Goal: Task Accomplishment & Management: Complete application form

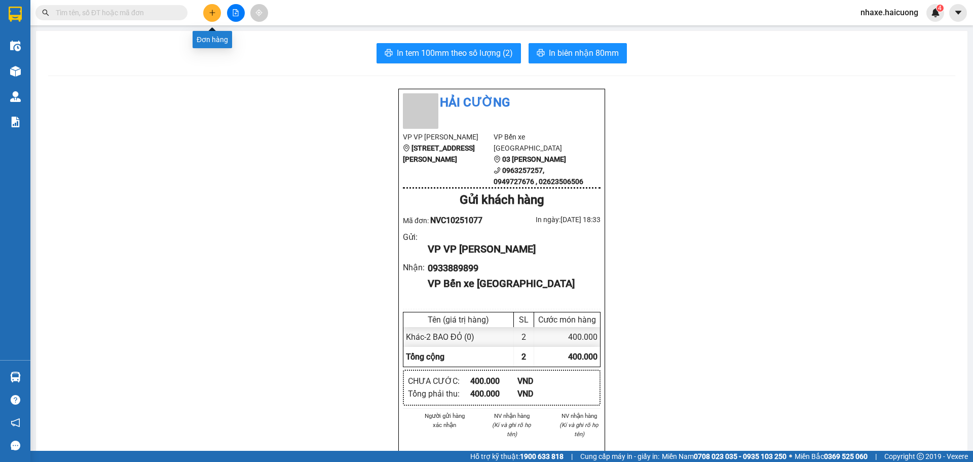
click at [211, 14] on icon "plus" at bounding box center [212, 12] width 7 height 7
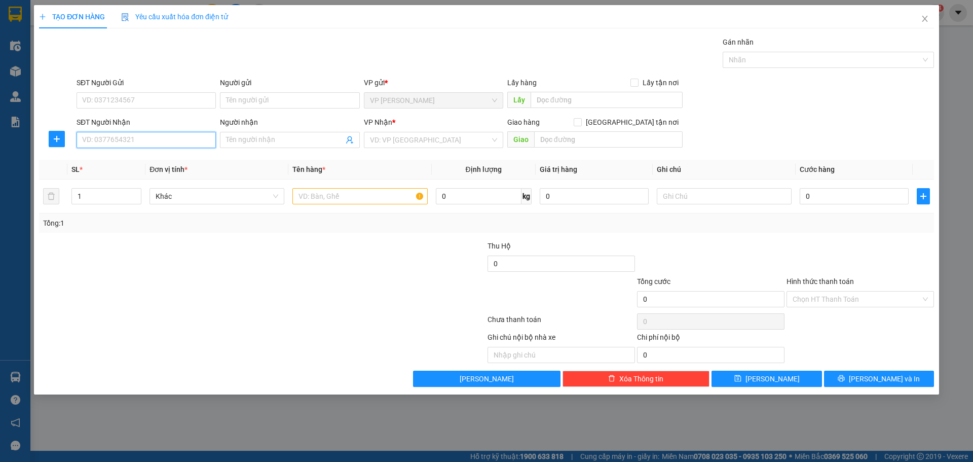
click at [175, 144] on input "SĐT Người Nhận" at bounding box center [146, 140] width 139 height 16
type input "0398253688"
click at [396, 137] on input "search" at bounding box center [430, 139] width 120 height 15
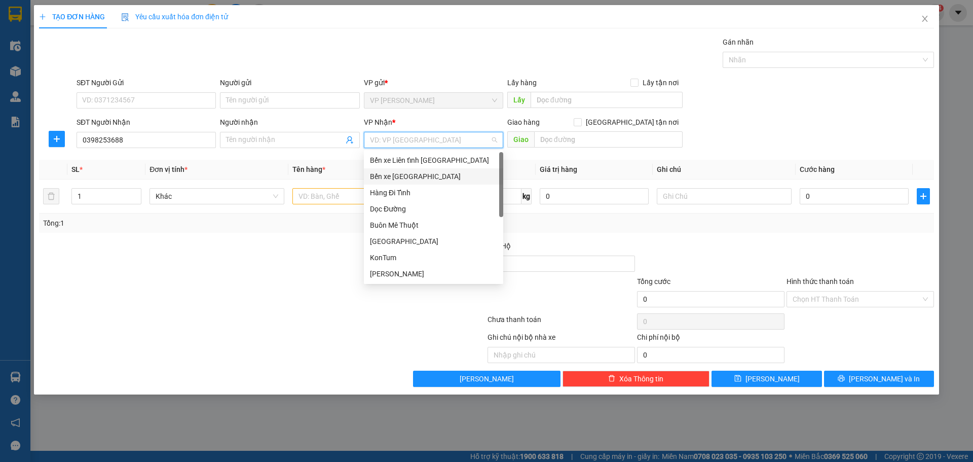
click at [409, 177] on div "Bến xe [GEOGRAPHIC_DATA]" at bounding box center [433, 176] width 127 height 11
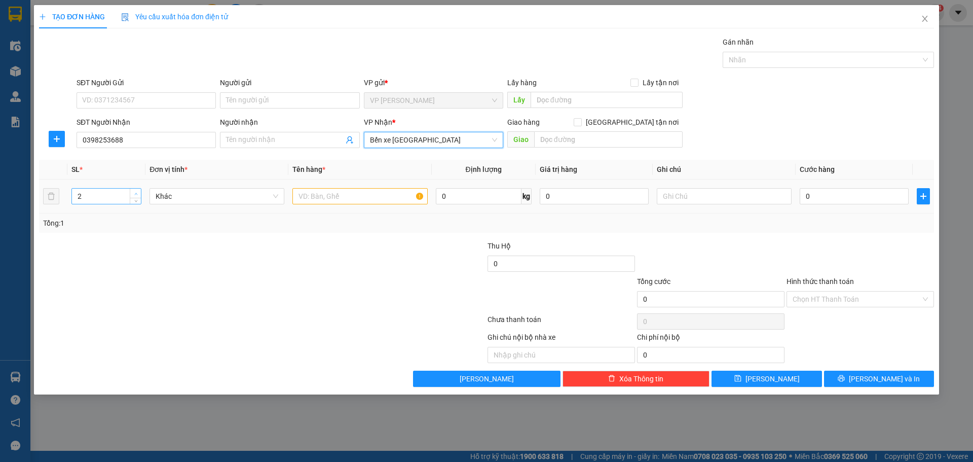
click at [135, 192] on icon "up" at bounding box center [136, 194] width 4 height 4
type input "3"
click at [135, 192] on icon "up" at bounding box center [136, 194] width 4 height 4
click at [343, 196] on input "text" at bounding box center [359, 196] width 135 height 16
type input "3T XỐP"
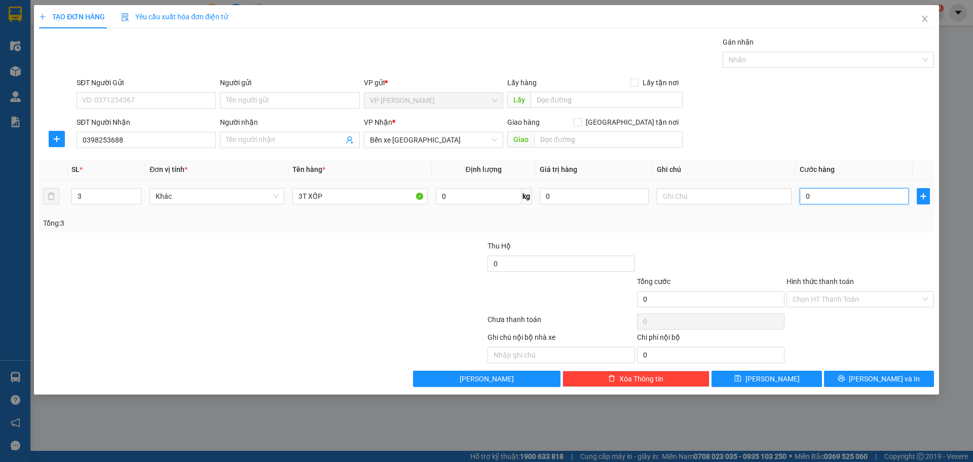
click at [815, 198] on input "0" at bounding box center [854, 196] width 109 height 16
type input "7"
type input "75"
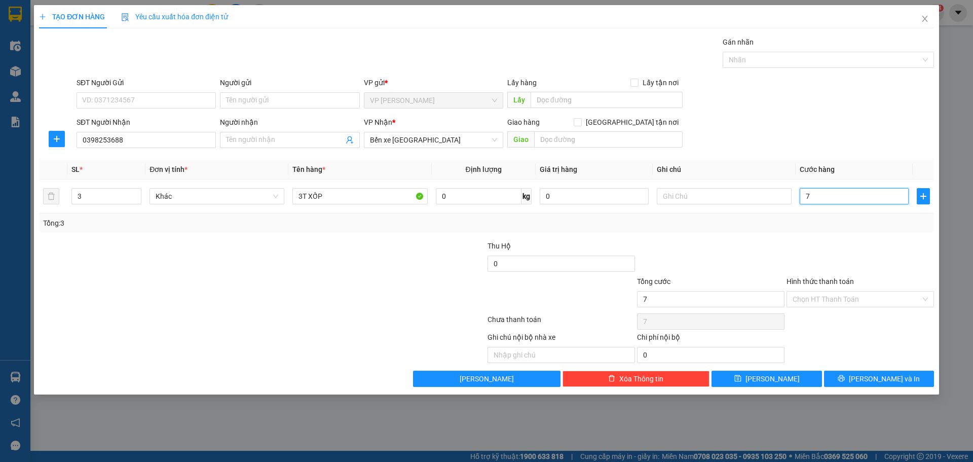
type input "75"
type input "750"
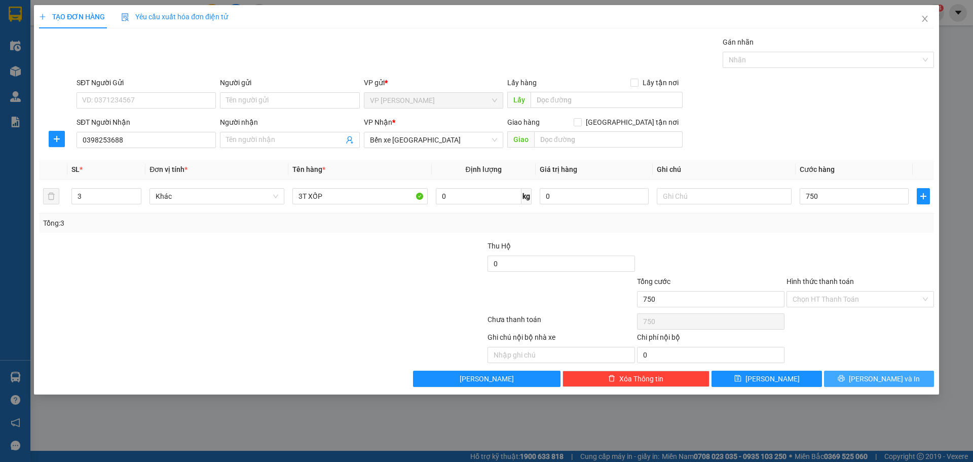
type input "750.000"
click at [881, 379] on span "[PERSON_NAME] và In" at bounding box center [884, 378] width 71 height 11
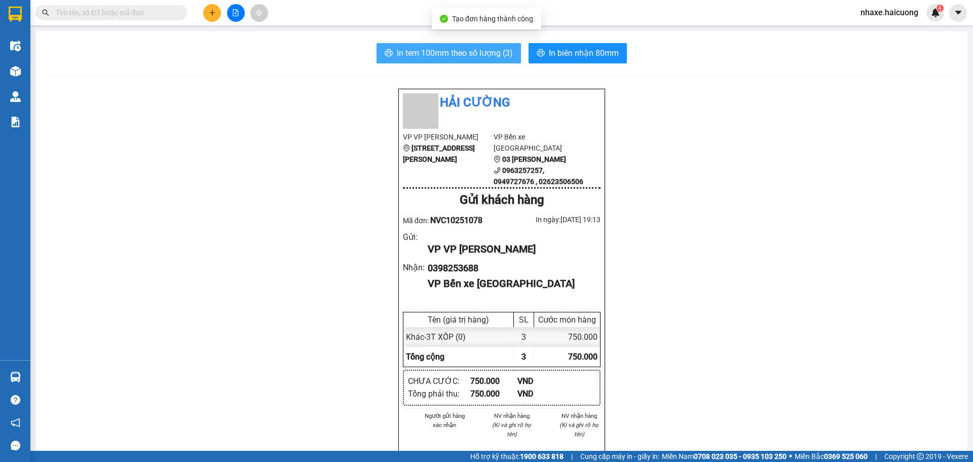
click at [469, 54] on span "In tem 100mm theo số lượng (3)" at bounding box center [455, 53] width 116 height 13
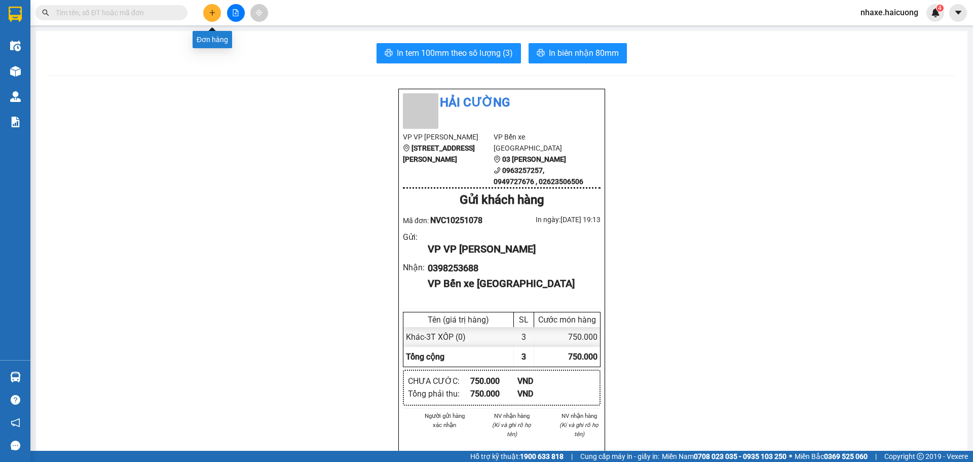
click at [211, 11] on icon "plus" at bounding box center [212, 12] width 7 height 7
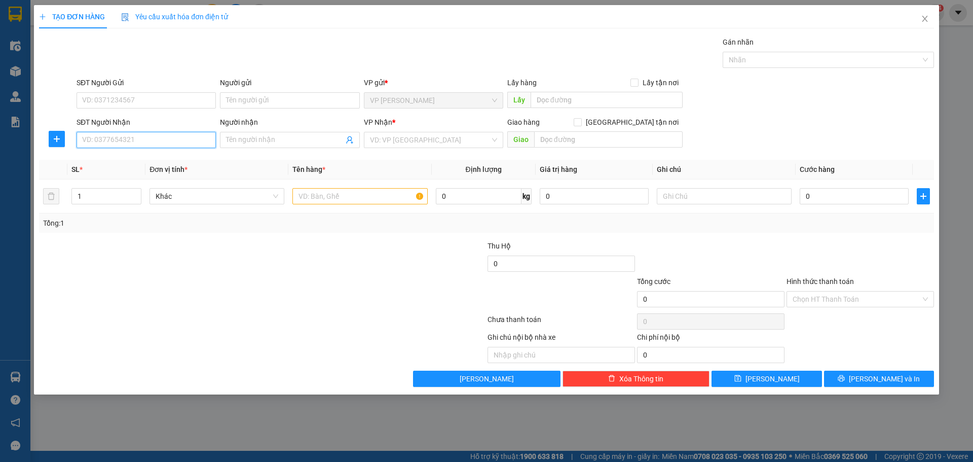
click at [153, 139] on input "SĐT Người Nhận" at bounding box center [146, 140] width 139 height 16
type input "0763399339"
click at [414, 140] on input "search" at bounding box center [430, 139] width 120 height 15
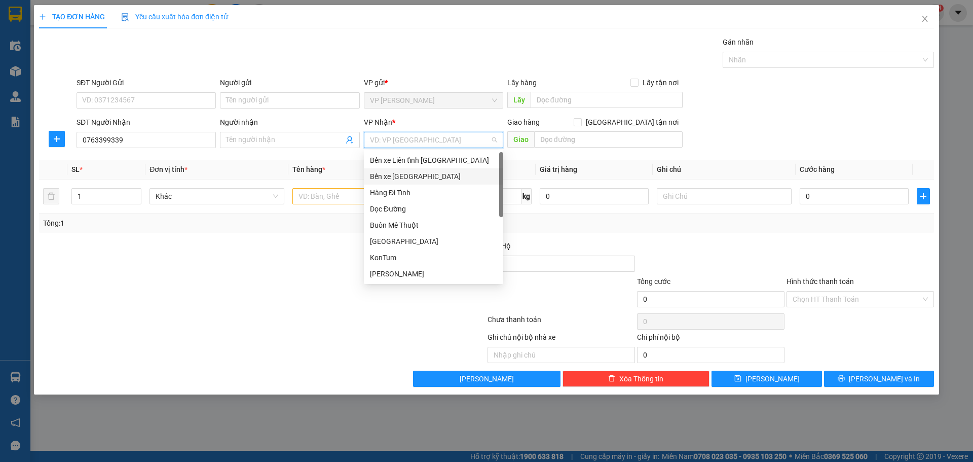
click at [416, 178] on div "Bến xe [GEOGRAPHIC_DATA]" at bounding box center [433, 176] width 127 height 11
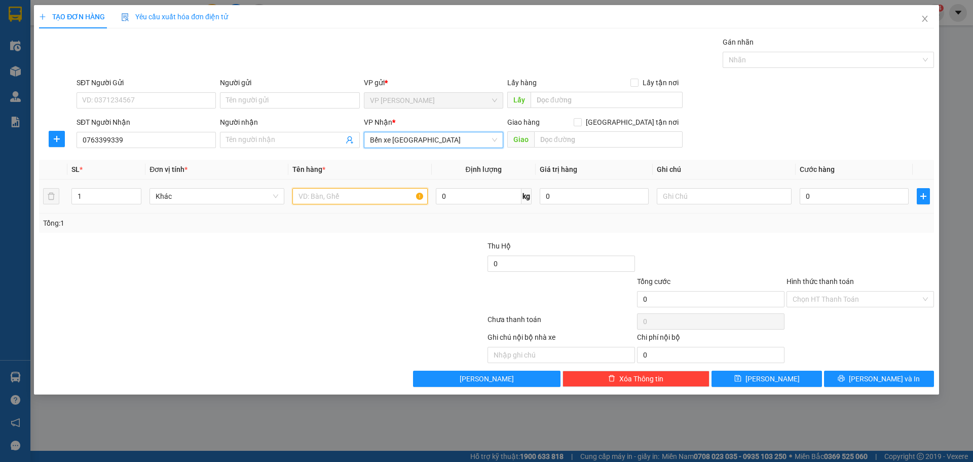
click at [325, 196] on input "text" at bounding box center [359, 196] width 135 height 16
type input "1T XỐP"
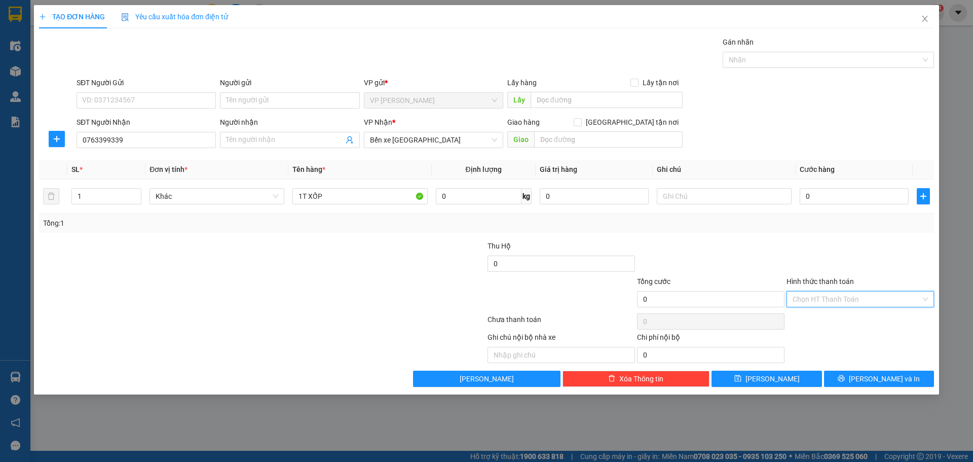
click at [845, 299] on input "Hình thức thanh toán" at bounding box center [857, 298] width 128 height 15
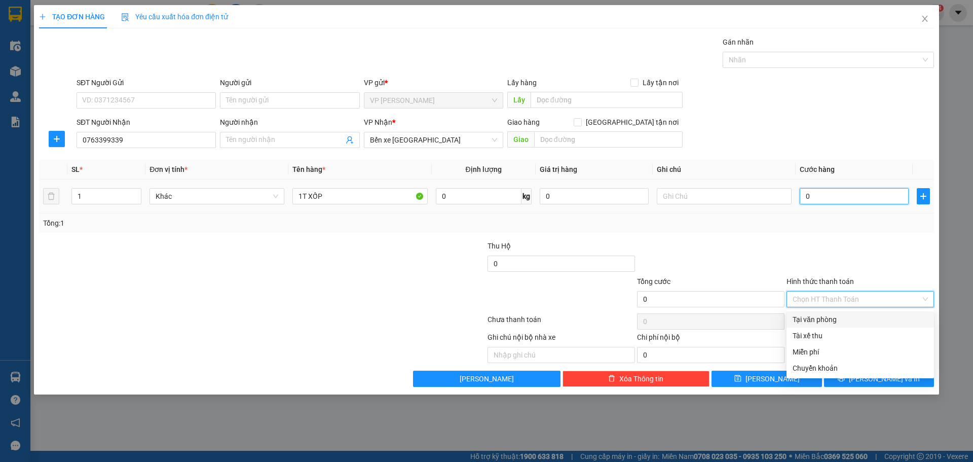
click at [830, 192] on input "0" at bounding box center [854, 196] width 109 height 16
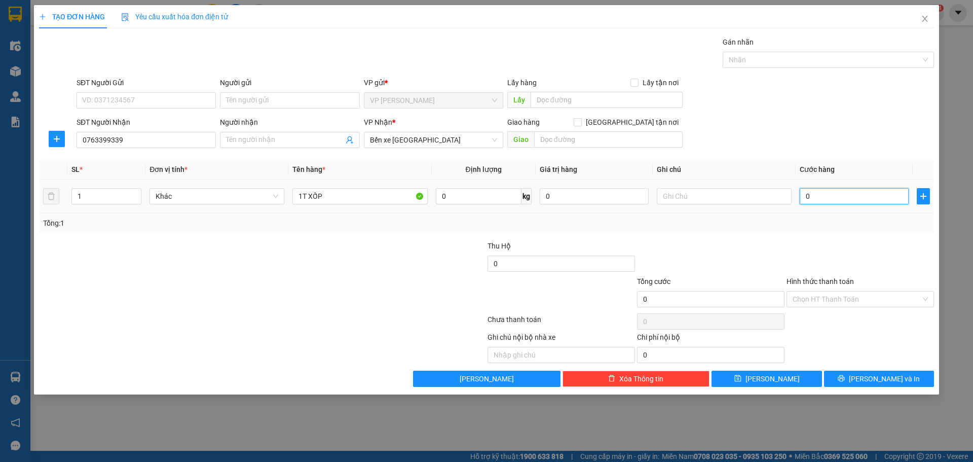
type input "1"
type input "15"
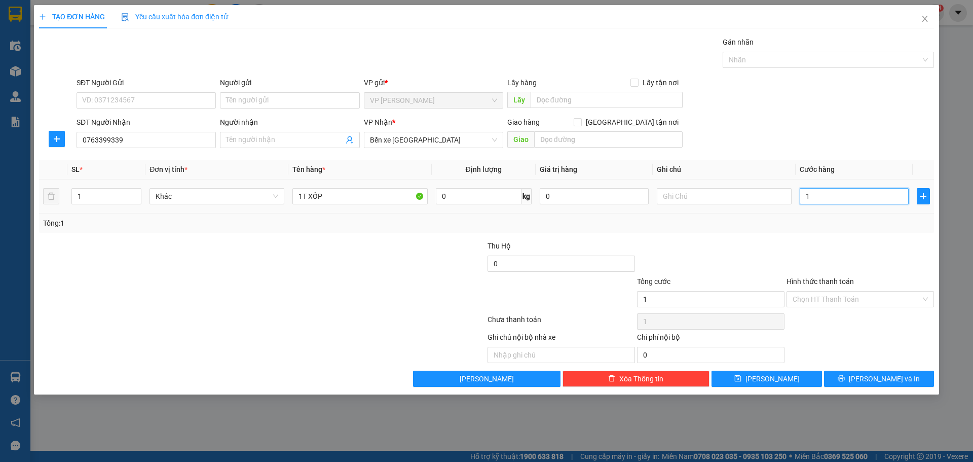
type input "15"
type input "150"
type input "150.000"
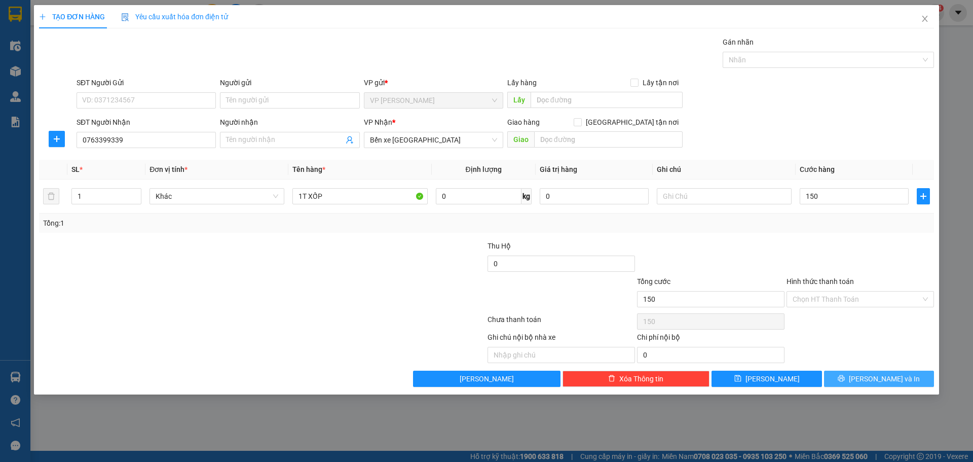
type input "150.000"
click at [890, 377] on span "[PERSON_NAME] và In" at bounding box center [884, 378] width 71 height 11
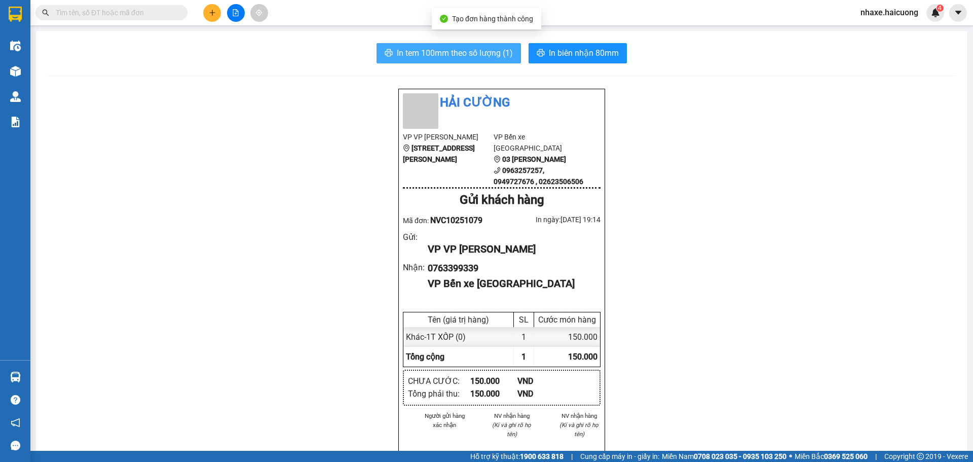
click at [416, 52] on span "In tem 100mm theo số lượng (1)" at bounding box center [455, 53] width 116 height 13
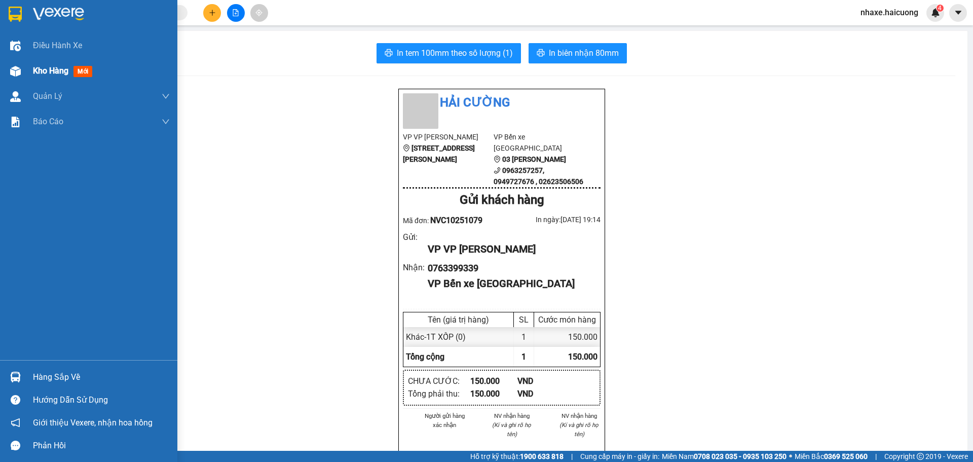
click at [37, 68] on span "Kho hàng" at bounding box center [50, 71] width 35 height 10
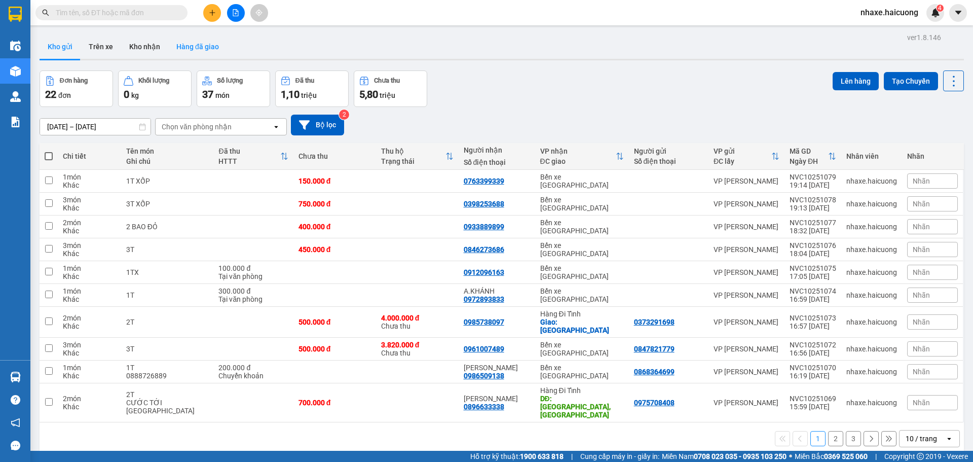
click at [197, 47] on button "Hàng đã giao" at bounding box center [197, 46] width 59 height 24
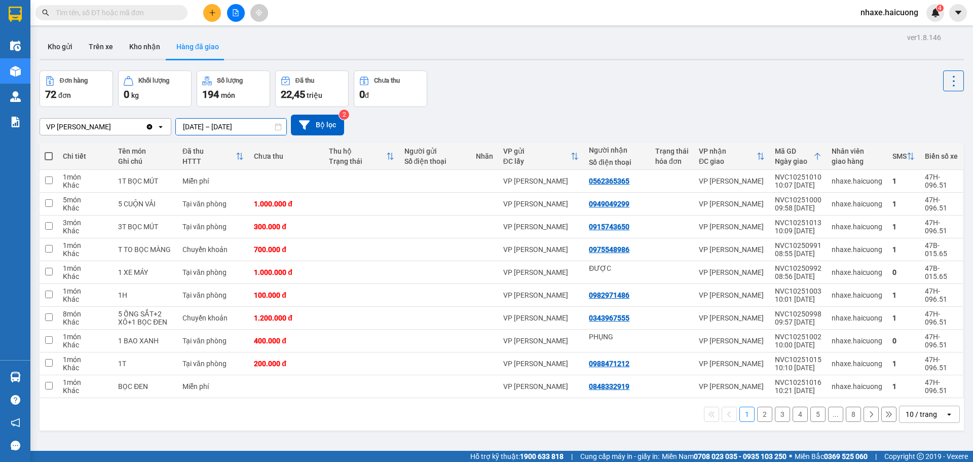
click at [222, 125] on input "[DATE] – [DATE]" at bounding box center [231, 127] width 110 height 16
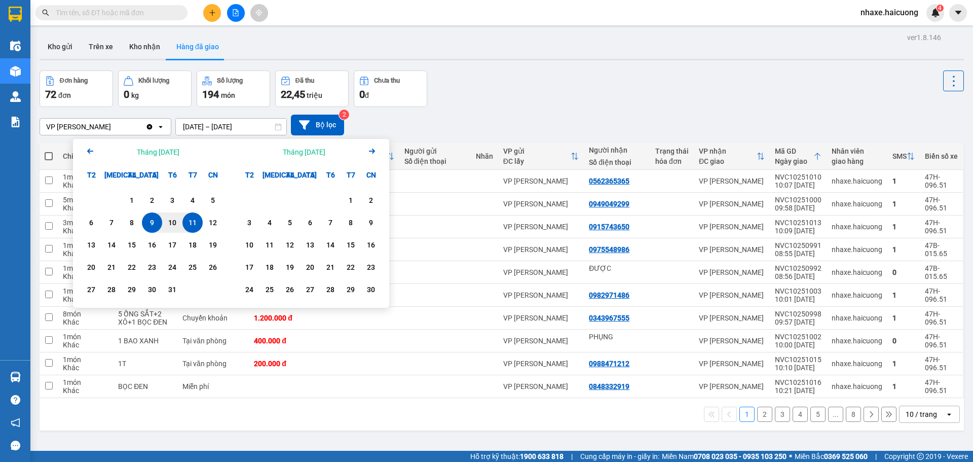
click at [194, 221] on div "11" at bounding box center [192, 222] width 14 height 12
type input "[DATE] – [DATE]"
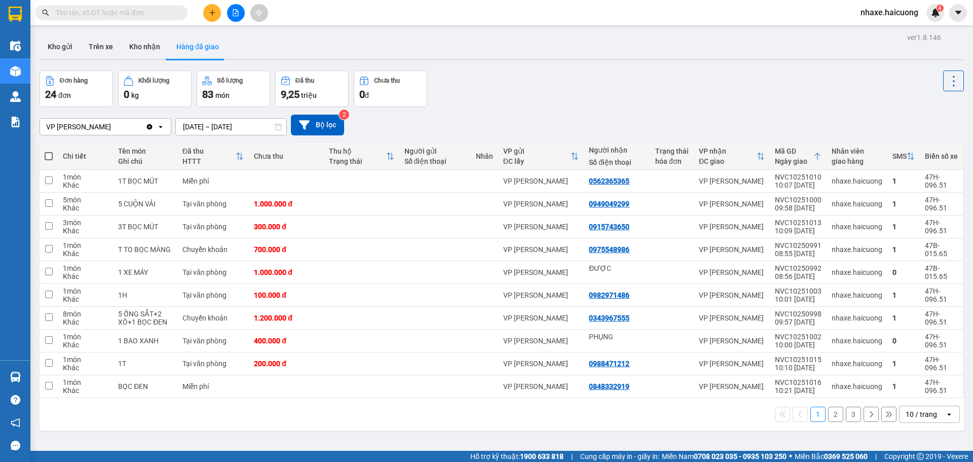
click at [947, 414] on icon at bounding box center [949, 414] width 4 height 2
click at [926, 354] on span "50 / trang" at bounding box center [916, 355] width 32 height 10
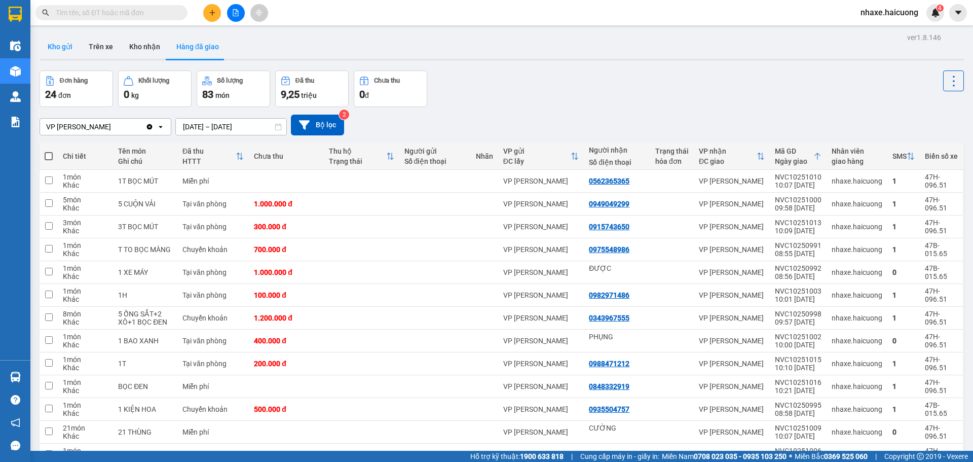
click at [60, 48] on button "Kho gửi" at bounding box center [60, 46] width 41 height 24
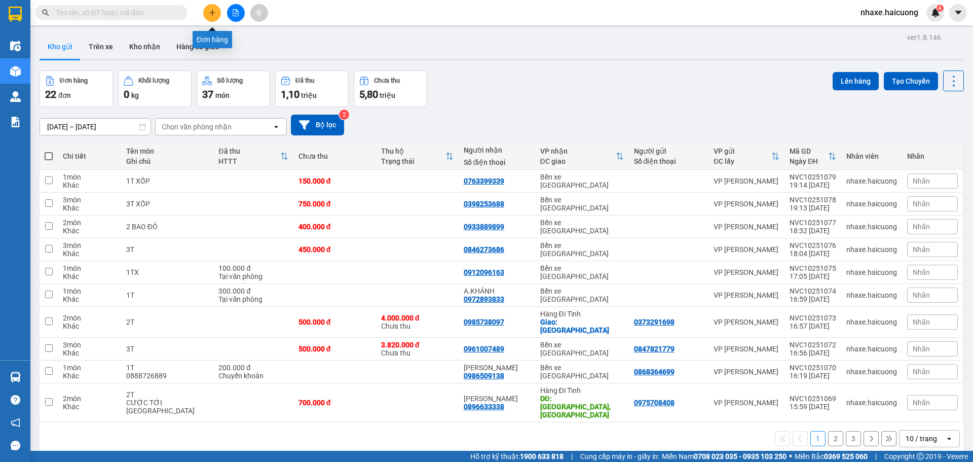
click at [210, 13] on icon "plus" at bounding box center [212, 12] width 6 height 1
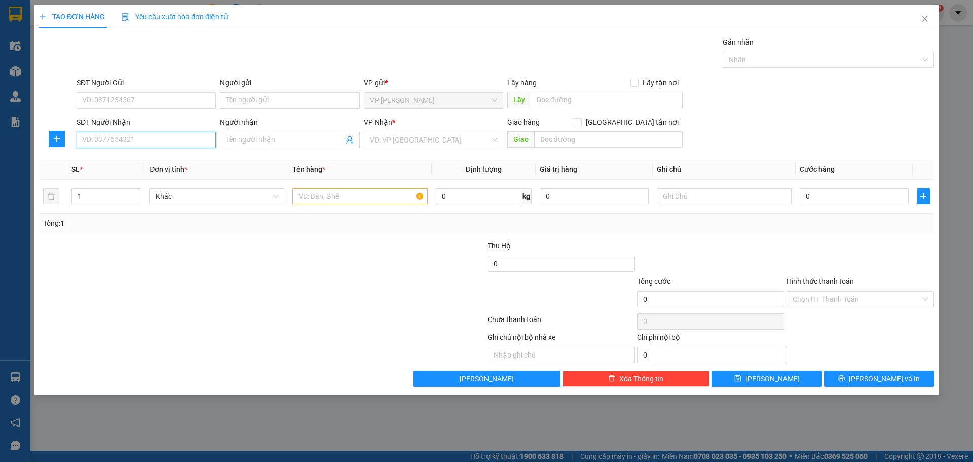
click at [181, 140] on input "SĐT Người Nhận" at bounding box center [146, 140] width 139 height 16
click at [171, 95] on input "SĐT Người Gửi" at bounding box center [146, 100] width 139 height 16
click at [196, 140] on input "SĐT Người Nhận" at bounding box center [146, 140] width 139 height 16
click at [174, 98] on input "0906535342" at bounding box center [146, 100] width 139 height 16
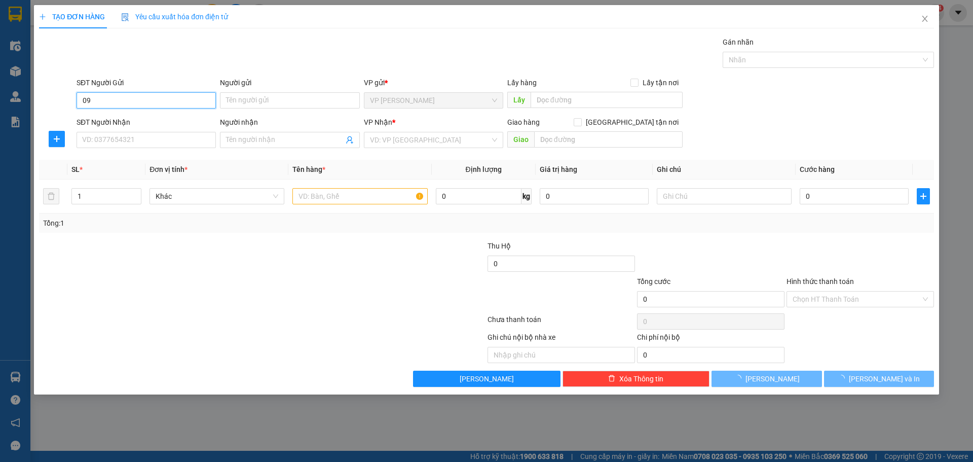
type input "0"
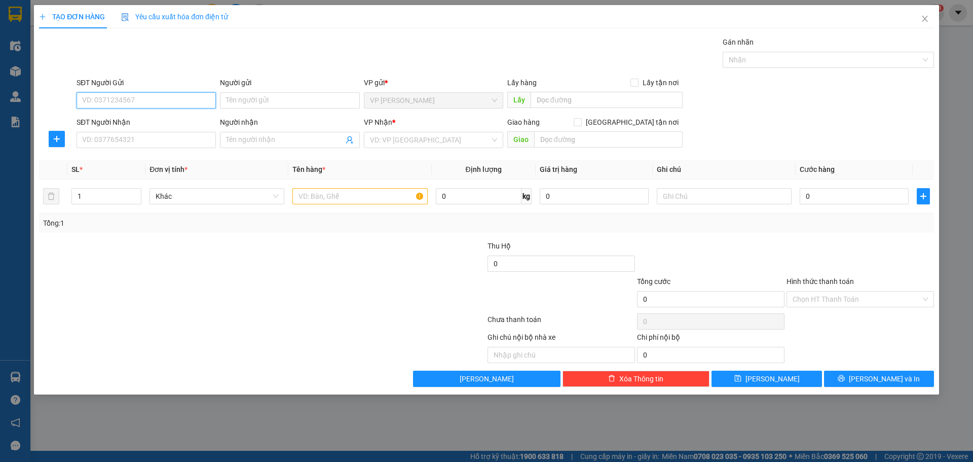
click at [156, 101] on input "SĐT Người Gửi" at bounding box center [146, 100] width 139 height 16
type input "0968985757"
click at [169, 140] on input "SĐT Người Nhận" at bounding box center [146, 140] width 139 height 16
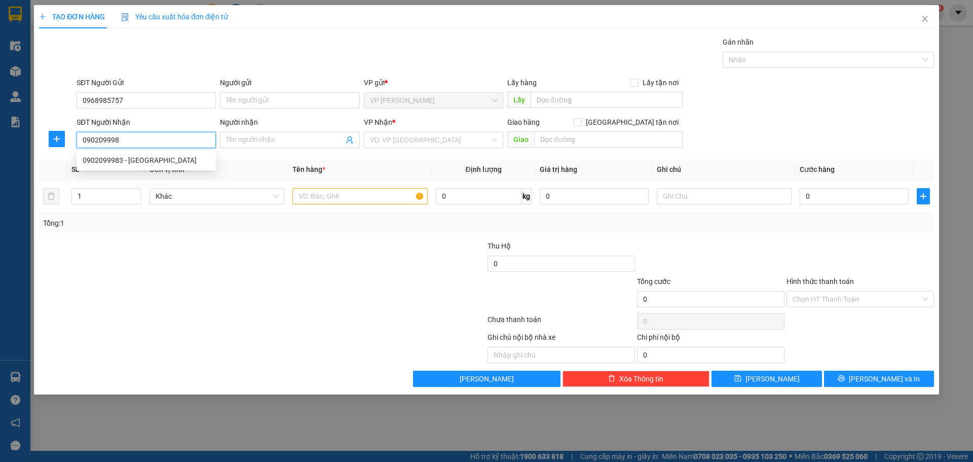
type input "0902099983"
click at [133, 158] on div "0902099983 - [GEOGRAPHIC_DATA]" at bounding box center [146, 160] width 127 height 11
type input "GIANG"
checkbox input "true"
type input "TÒA A1 [GEOGRAPHIC_DATA],[GEOGRAPHIC_DATA],[GEOGRAPHIC_DATA]"
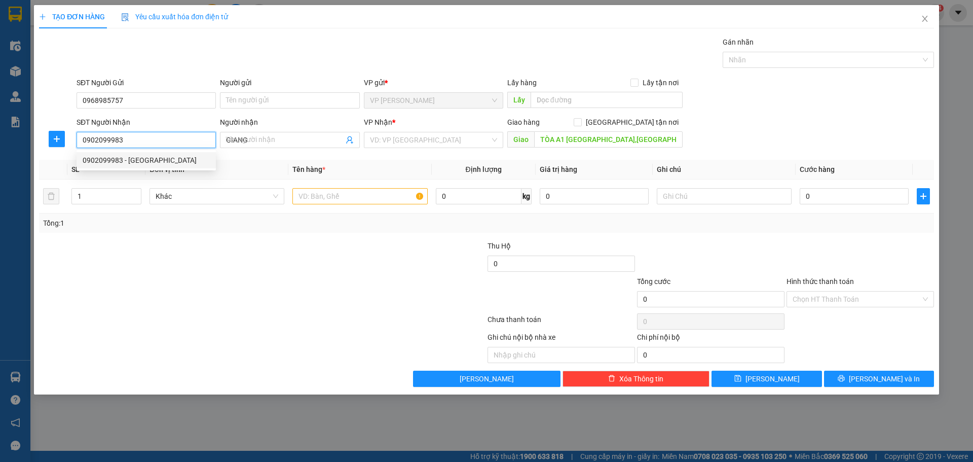
type input "200.000"
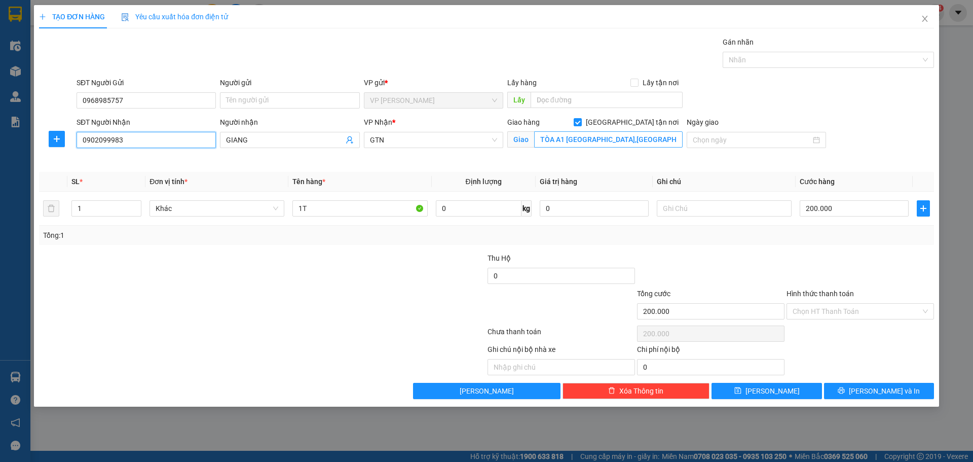
type input "0902099983"
click at [679, 138] on input "TÒA A1 [GEOGRAPHIC_DATA],[GEOGRAPHIC_DATA],[GEOGRAPHIC_DATA]" at bounding box center [608, 139] width 148 height 16
type input "[PHONE_NUMBER][PERSON_NAME], BA ĐÌNH"
click at [136, 205] on icon "up" at bounding box center [136, 206] width 4 height 4
click at [136, 205] on icon "up" at bounding box center [135, 206] width 3 height 2
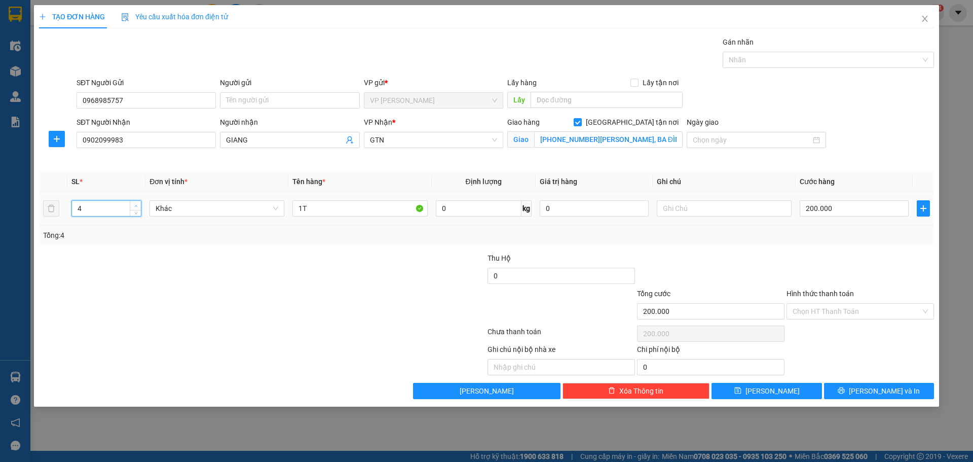
click at [136, 205] on icon "up" at bounding box center [135, 206] width 3 height 2
type input "5"
click at [136, 205] on icon "up" at bounding box center [135, 206] width 3 height 2
click at [369, 211] on input "1T" at bounding box center [359, 208] width 135 height 16
type input "1"
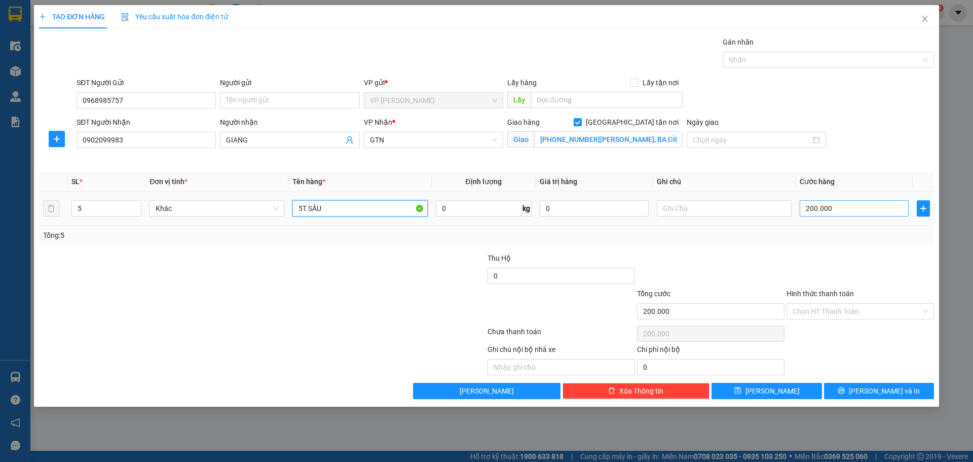
type input "5T SẦU"
click at [853, 210] on input "200.000" at bounding box center [854, 208] width 109 height 16
type input "7"
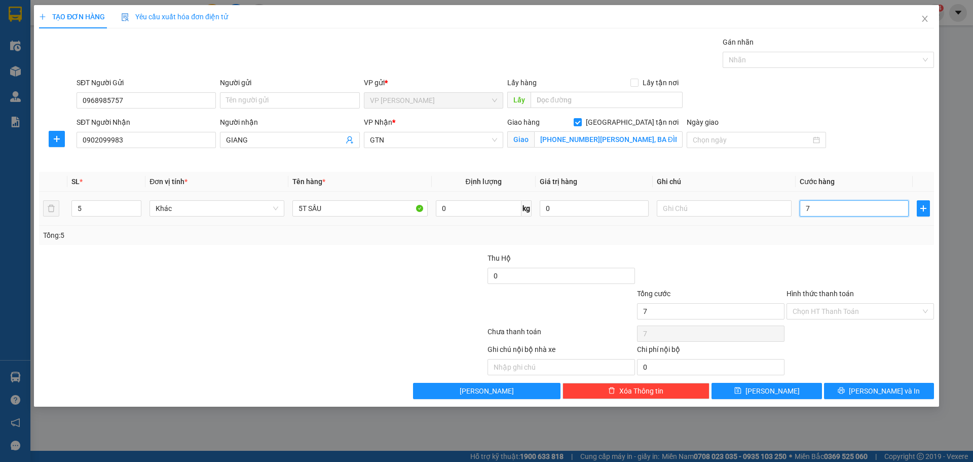
type input "70"
type input "700"
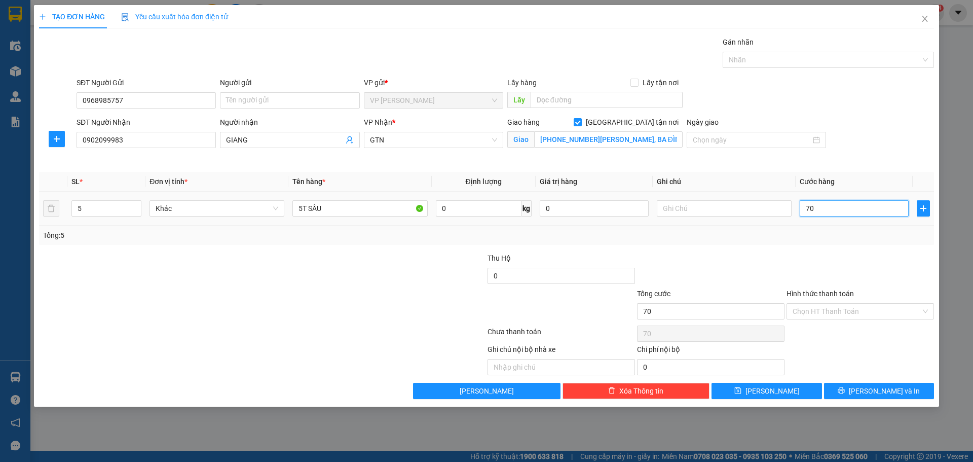
type input "700"
type input "70"
type input "7"
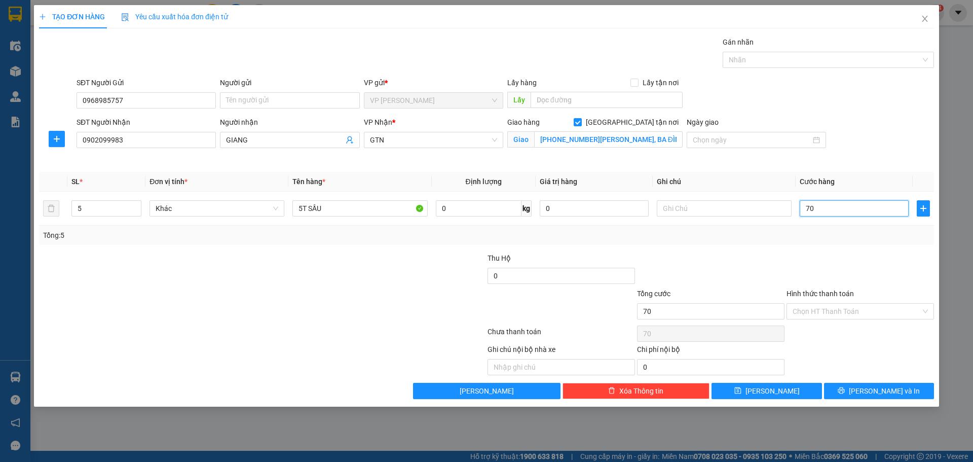
type input "7"
type input "0"
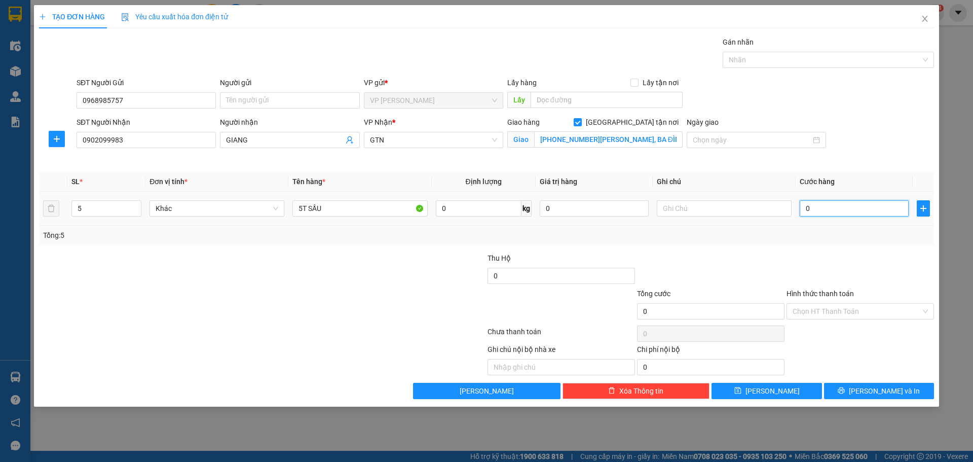
click at [803, 205] on input "0" at bounding box center [854, 208] width 109 height 16
type input "60"
type input "600"
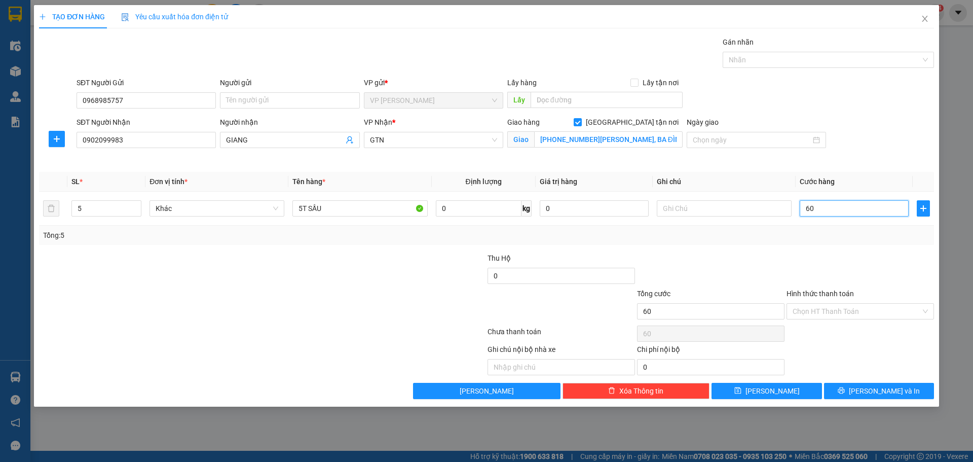
type input "600"
type input "600.000"
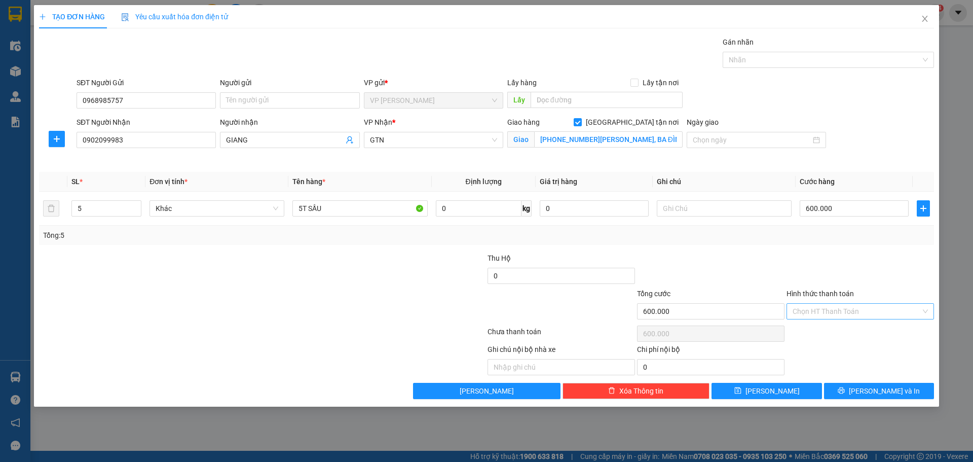
click at [848, 312] on input "Hình thức thanh toán" at bounding box center [857, 311] width 128 height 15
click at [840, 378] on div "Chuyển khoản" at bounding box center [860, 379] width 135 height 11
type input "0"
click at [873, 392] on span "[PERSON_NAME] và In" at bounding box center [884, 390] width 71 height 11
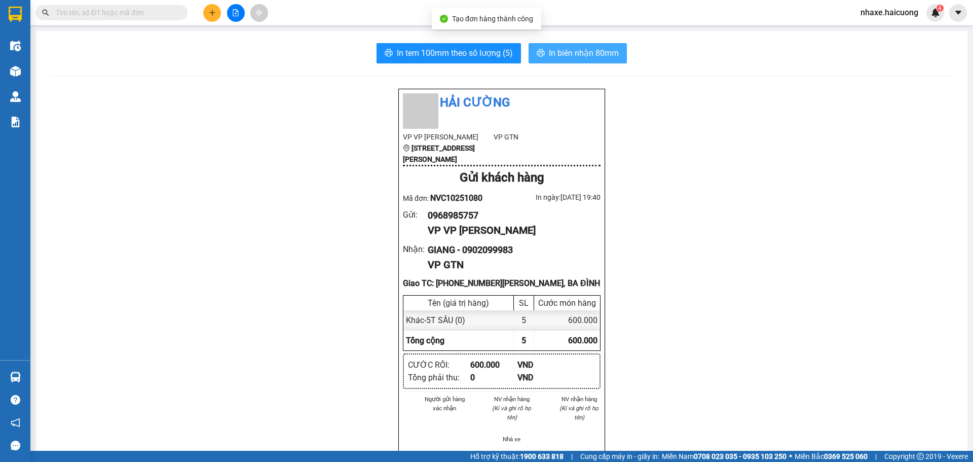
click at [572, 55] on span "In biên nhận 80mm" at bounding box center [584, 53] width 70 height 13
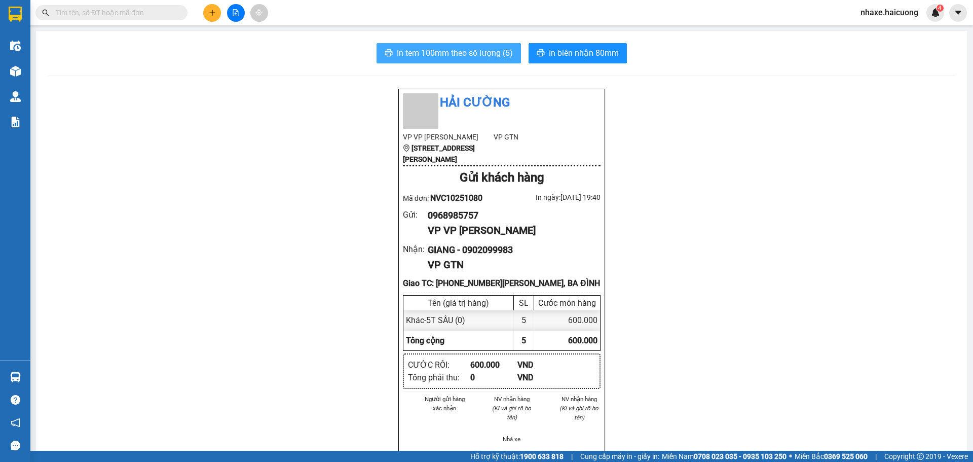
click at [466, 52] on span "In tem 100mm theo số lượng (5)" at bounding box center [455, 53] width 116 height 13
click at [209, 13] on icon "plus" at bounding box center [212, 12] width 7 height 7
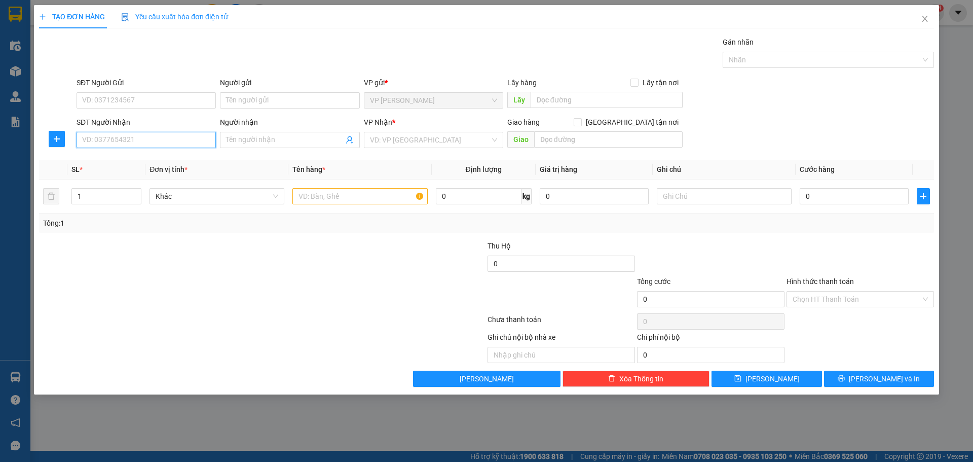
click at [182, 137] on input "SĐT Người Nhận" at bounding box center [146, 140] width 139 height 16
type input "0383861322"
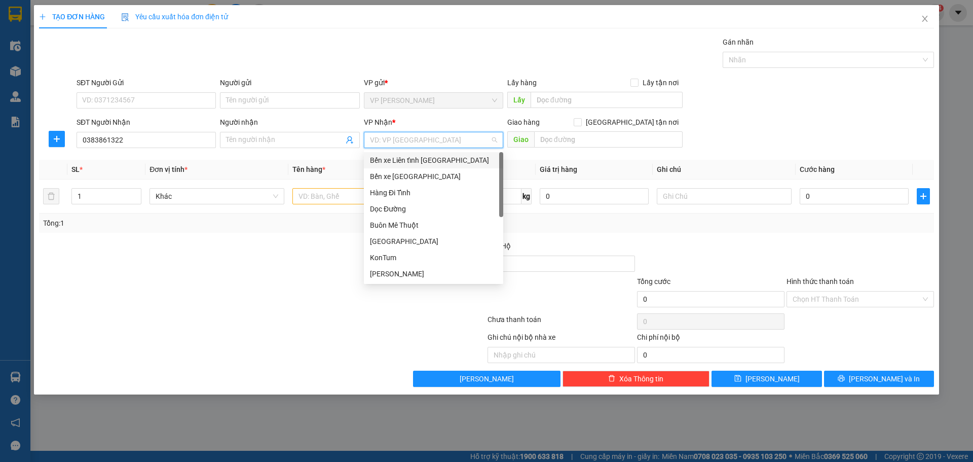
click at [379, 141] on input "search" at bounding box center [430, 139] width 120 height 15
click at [425, 192] on div "Hàng Đi Tỉnh" at bounding box center [433, 192] width 127 height 11
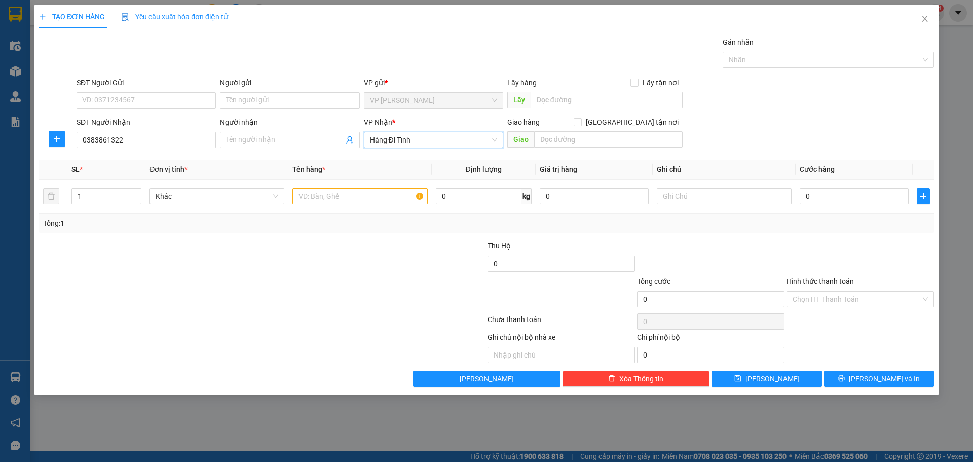
click at [421, 137] on span "Hàng Đi Tỉnh" at bounding box center [433, 139] width 127 height 15
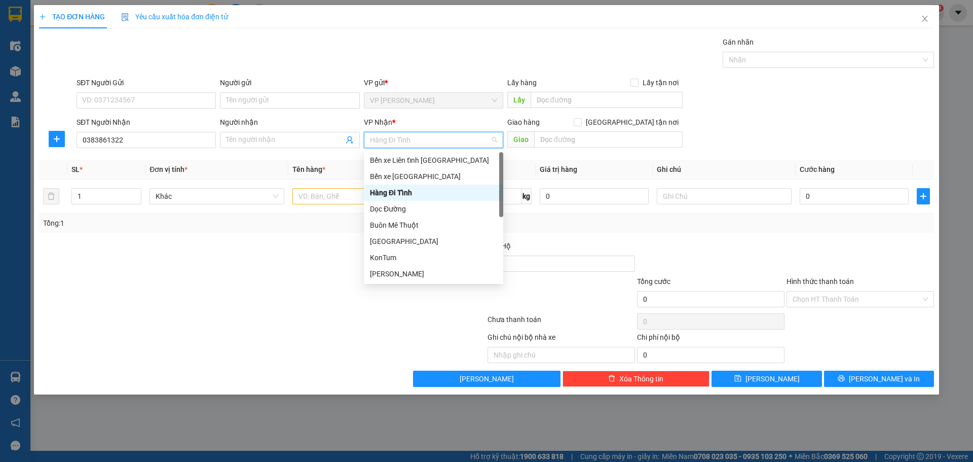
click at [421, 137] on span "Hàng Đi Tỉnh" at bounding box center [433, 139] width 127 height 15
click at [406, 194] on div "Hàng Đi Tỉnh" at bounding box center [433, 192] width 127 height 11
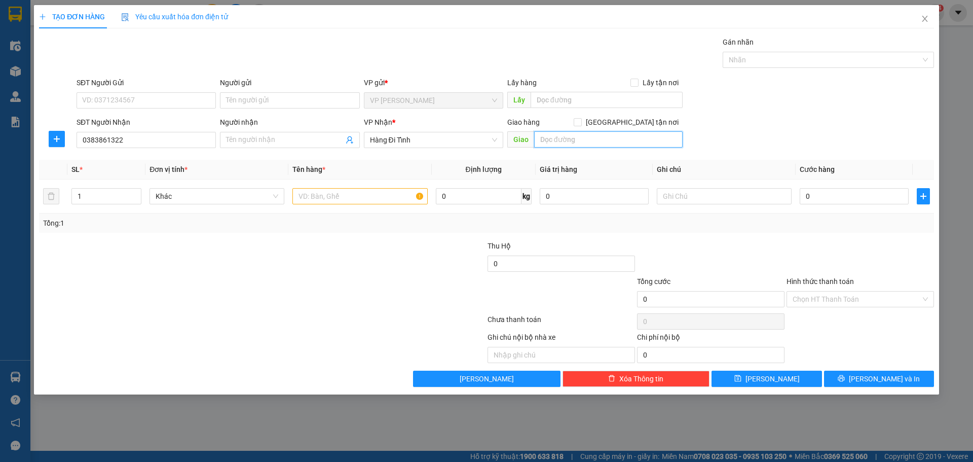
click at [550, 138] on input "text" at bounding box center [608, 139] width 148 height 16
type input "[GEOGRAPHIC_DATA]"
click at [376, 197] on input "text" at bounding box center [359, 196] width 135 height 16
type input "1T"
click at [167, 99] on input "SĐT Người Gửi" at bounding box center [146, 100] width 139 height 16
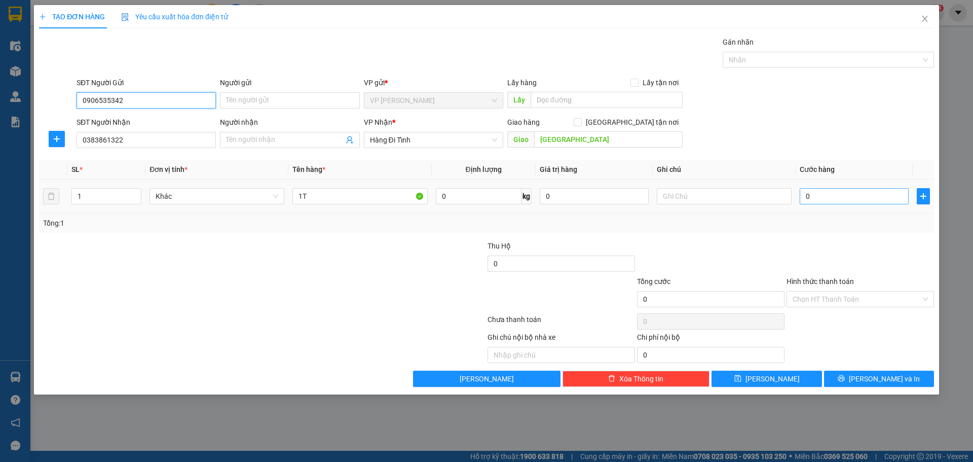
type input "0906535342"
click at [815, 195] on input "0" at bounding box center [854, 196] width 109 height 16
type input "3"
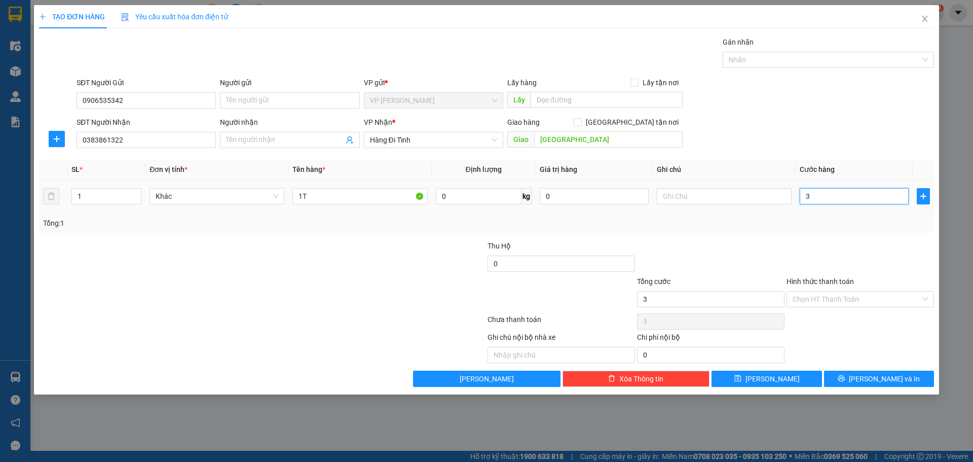
type input "35"
type input "350"
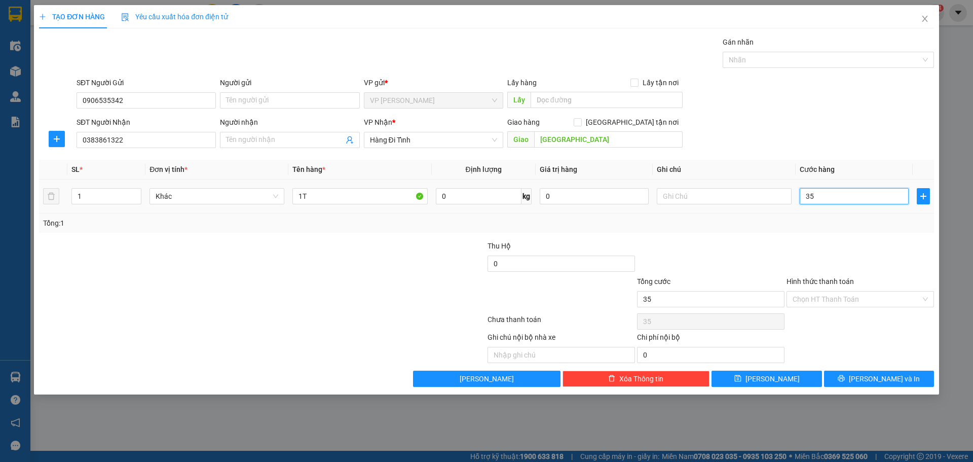
type input "350"
type input "350.000"
click at [688, 196] on input "text" at bounding box center [724, 196] width 135 height 16
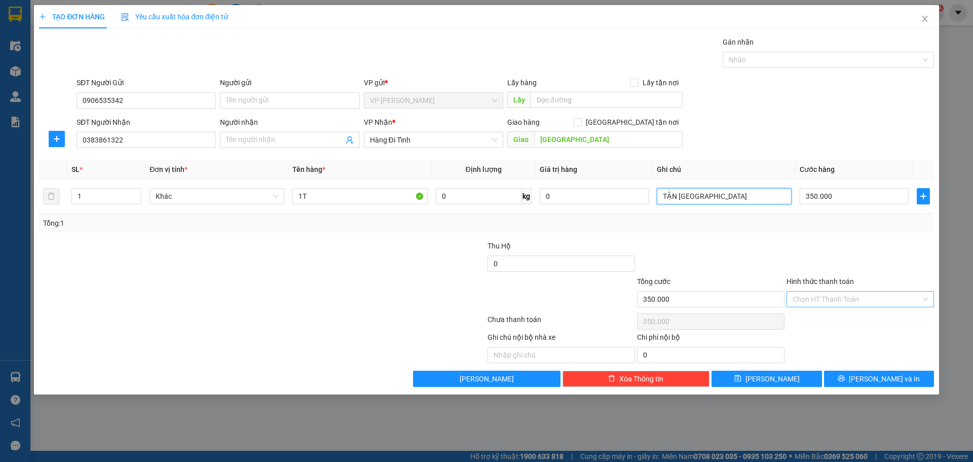
type input "TẬN [GEOGRAPHIC_DATA]"
click at [883, 301] on input "Hình thức thanh toán" at bounding box center [857, 298] width 128 height 15
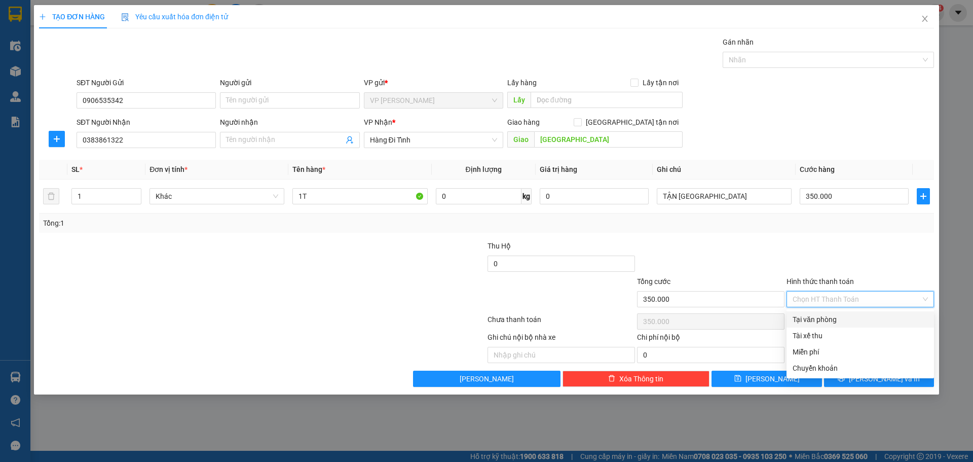
click at [856, 323] on div "Tại văn phòng" at bounding box center [860, 319] width 135 height 11
type input "0"
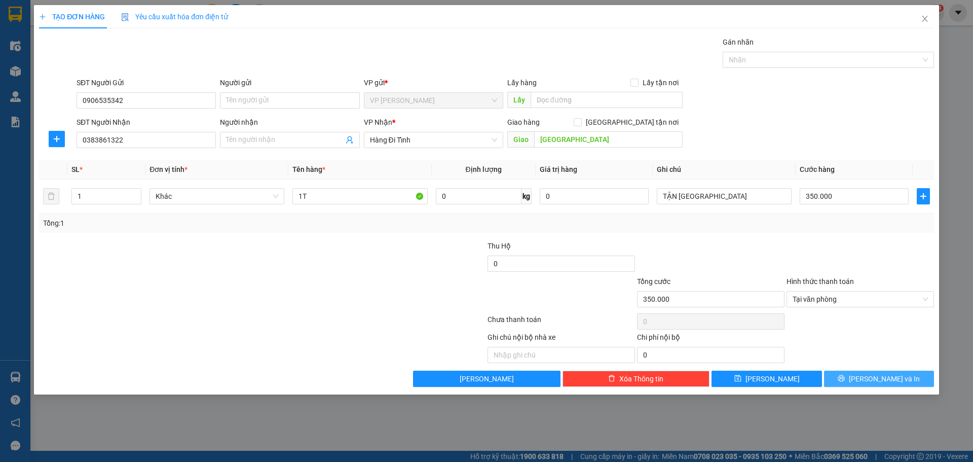
click at [882, 379] on span "[PERSON_NAME] và In" at bounding box center [884, 378] width 71 height 11
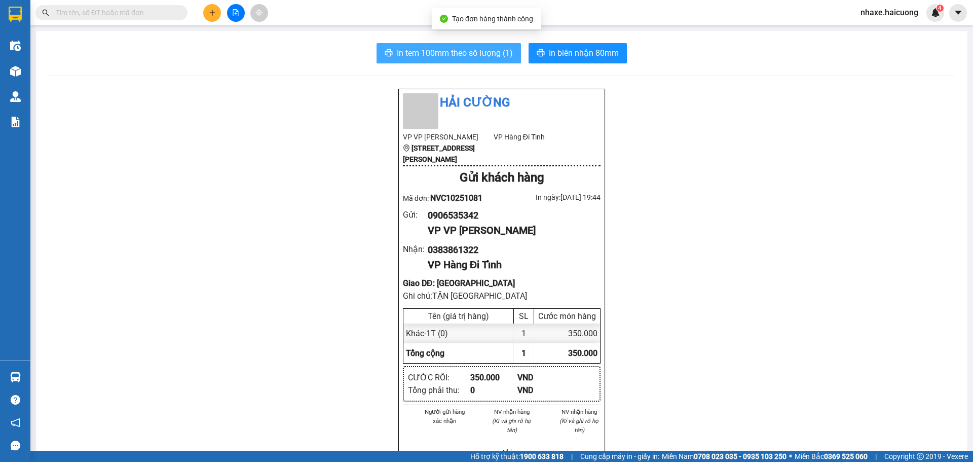
click at [468, 51] on span "In tem 100mm theo số lượng (1)" at bounding box center [455, 53] width 116 height 13
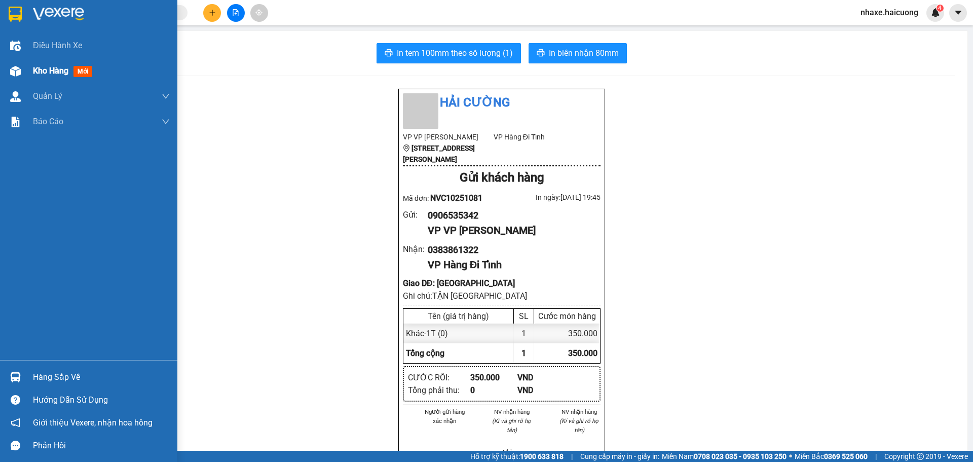
click at [52, 72] on span "Kho hàng" at bounding box center [50, 71] width 35 height 10
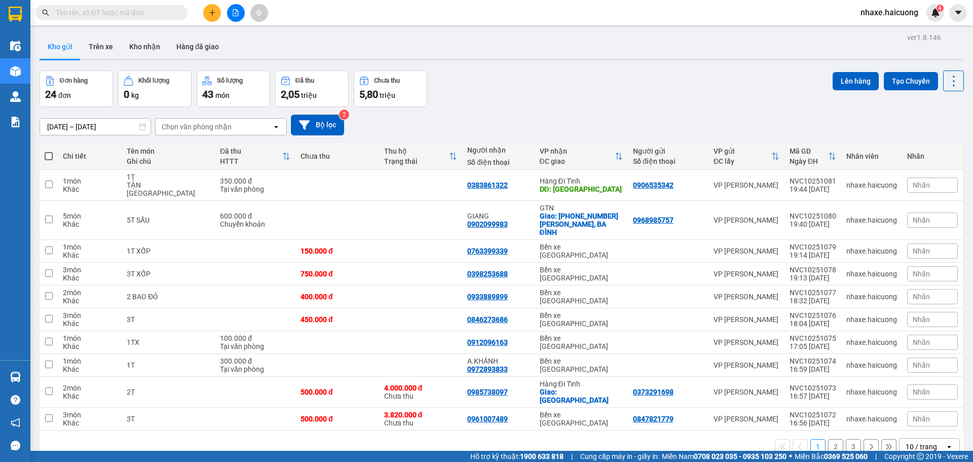
click at [945, 442] on icon "open" at bounding box center [949, 446] width 8 height 8
click at [919, 365] on span "50 / trang" at bounding box center [916, 363] width 32 height 10
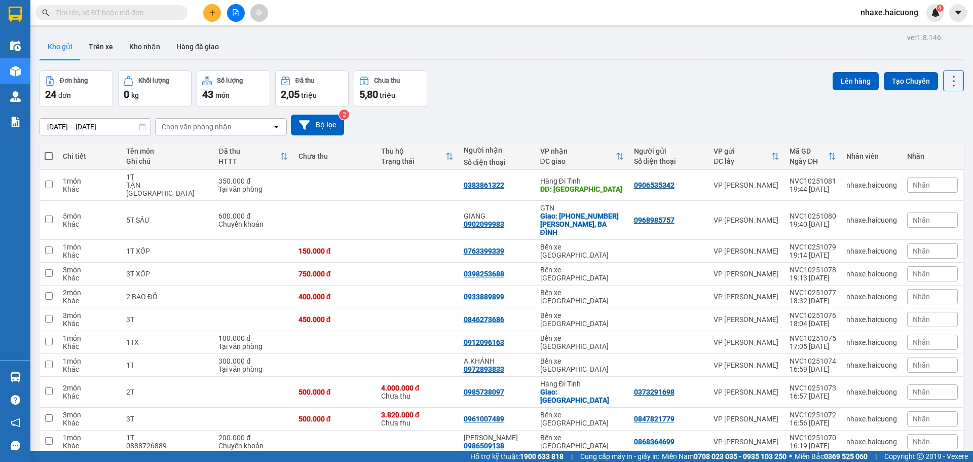
click at [48, 156] on span at bounding box center [49, 156] width 8 height 8
click at [49, 151] on input "checkbox" at bounding box center [49, 151] width 0 height 0
checkbox input "true"
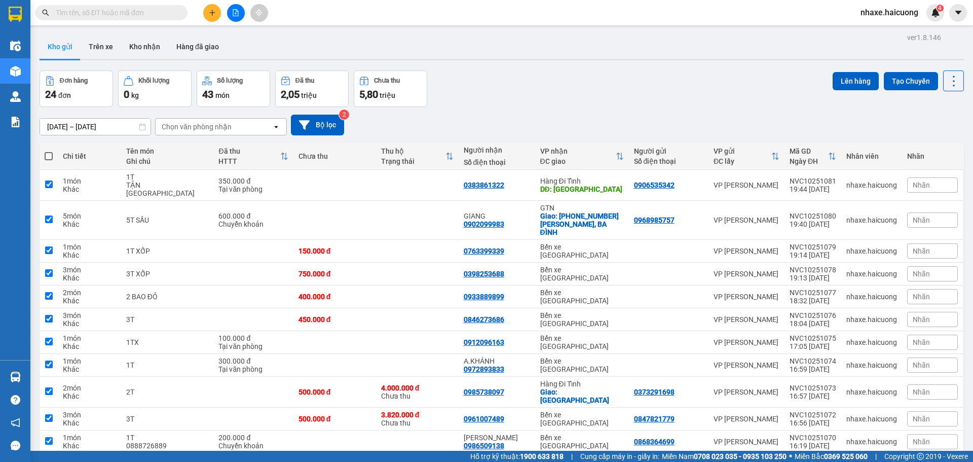
checkbox input "true"
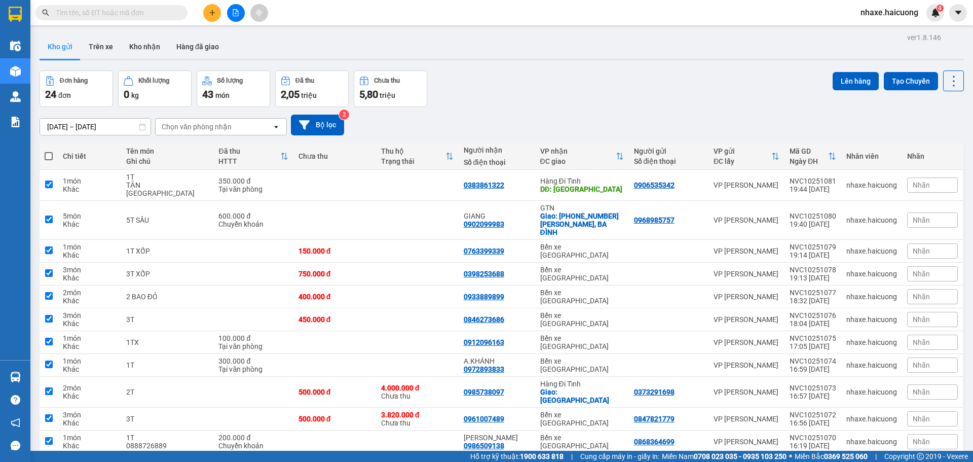
checkbox input "true"
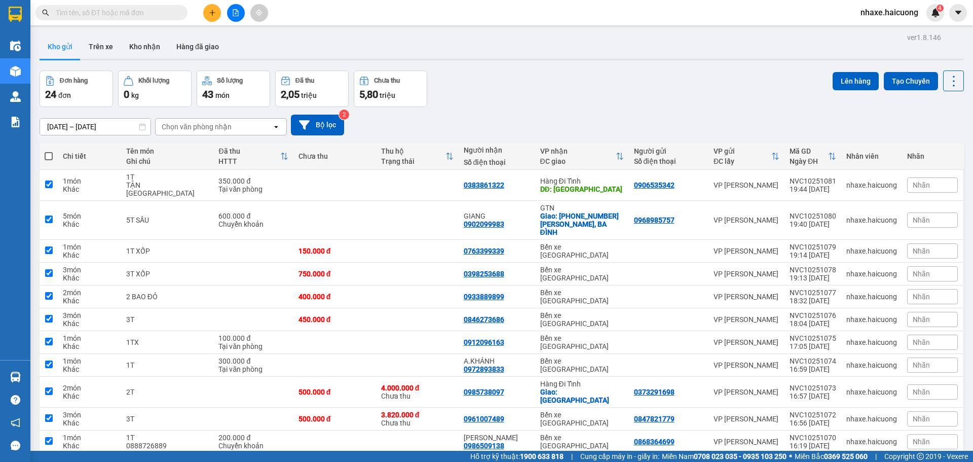
checkbox input "true"
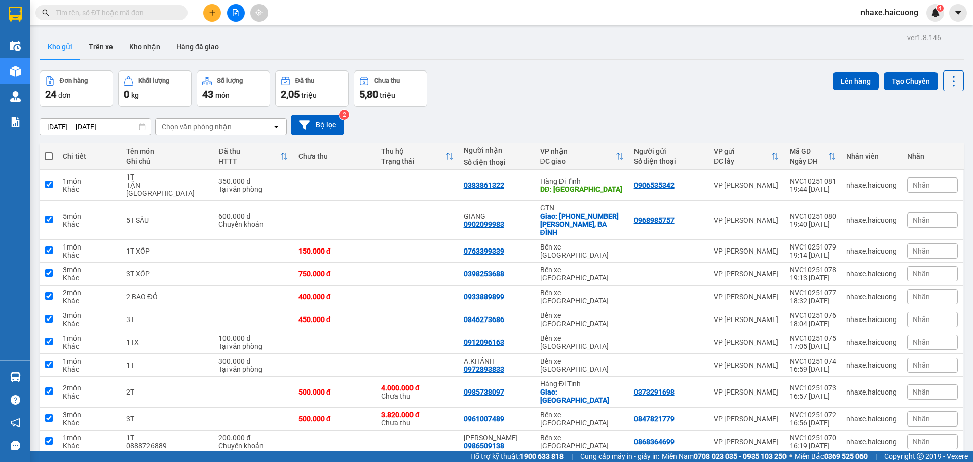
checkbox input "true"
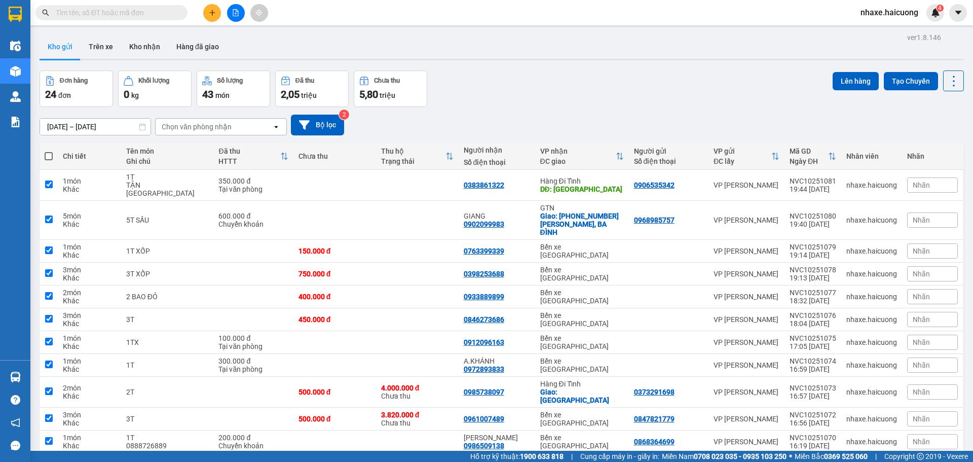
checkbox input "true"
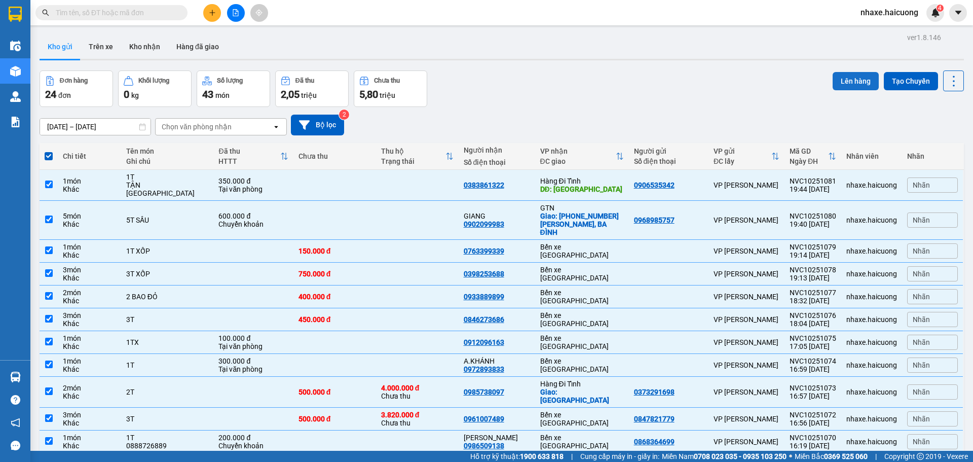
click at [838, 79] on button "Lên hàng" at bounding box center [856, 81] width 46 height 18
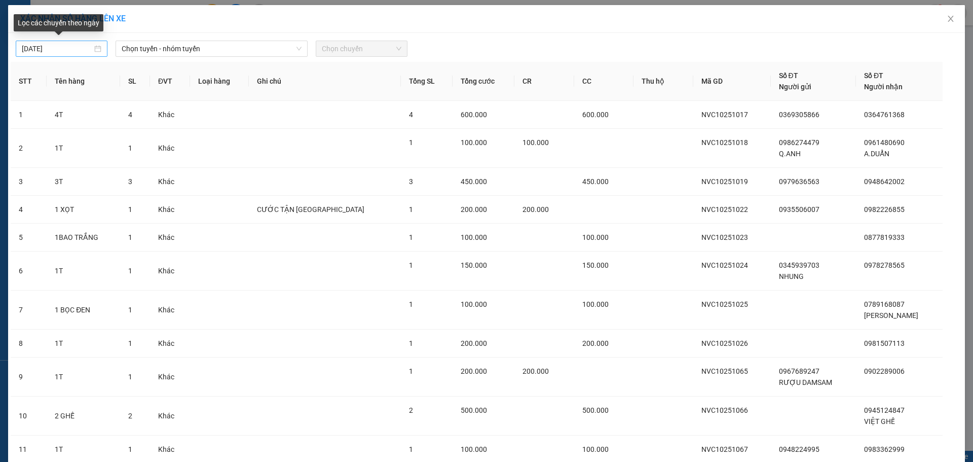
click at [78, 50] on input "[DATE]" at bounding box center [57, 48] width 70 height 11
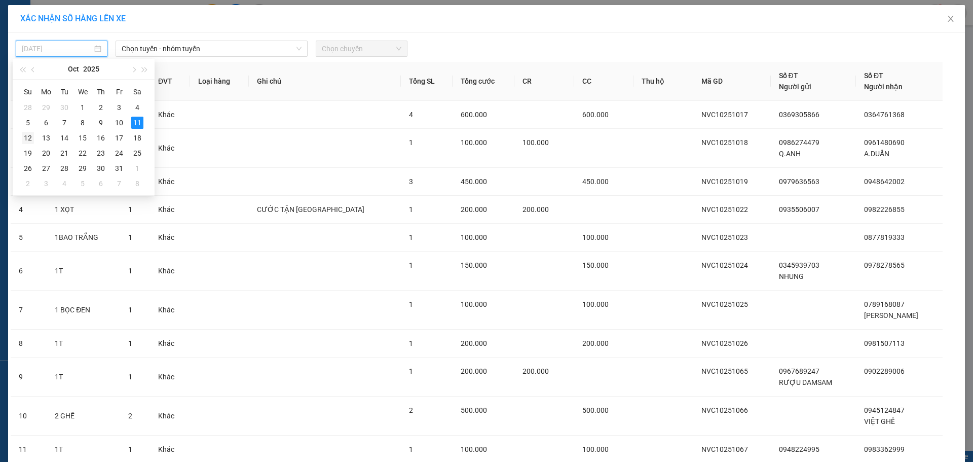
click at [28, 137] on div "12" at bounding box center [28, 138] width 12 height 12
type input "[DATE]"
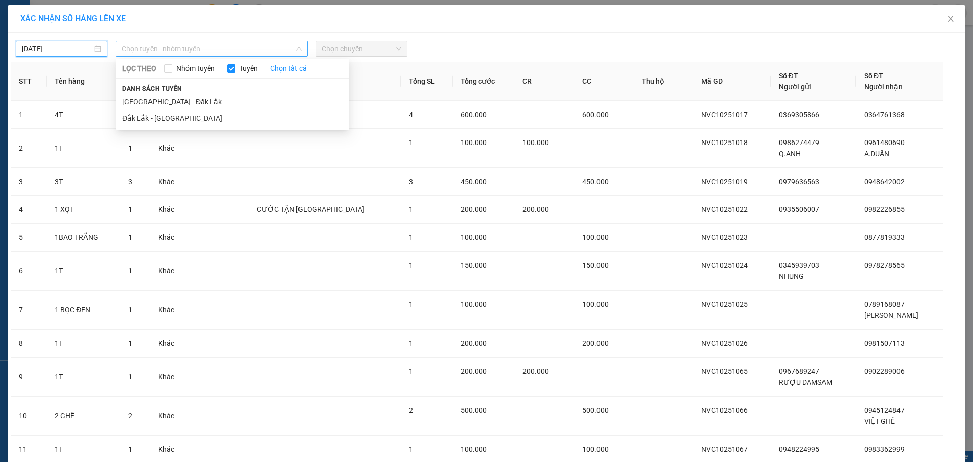
click at [257, 50] on span "Chọn tuyến - nhóm tuyến" at bounding box center [212, 48] width 180 height 15
click at [200, 115] on li "Đắk Lắk - [GEOGRAPHIC_DATA]" at bounding box center [232, 118] width 233 height 16
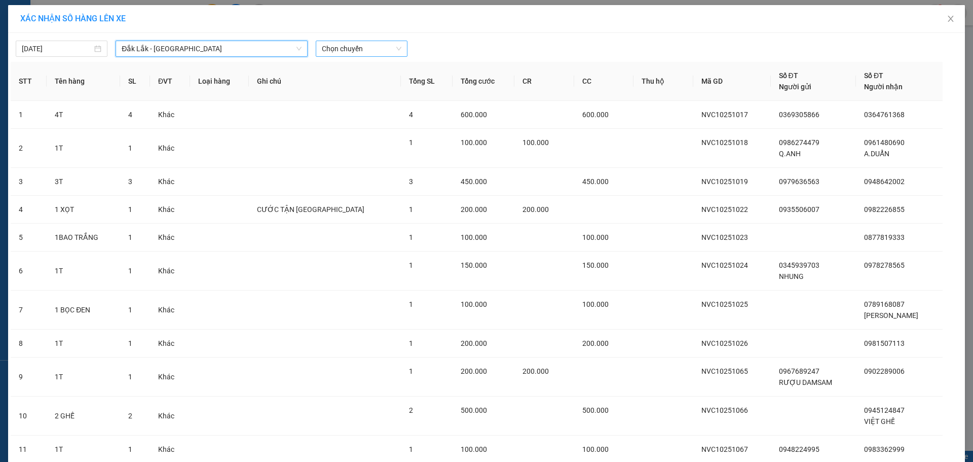
click at [360, 47] on span "Chọn chuyến" at bounding box center [362, 48] width 80 height 15
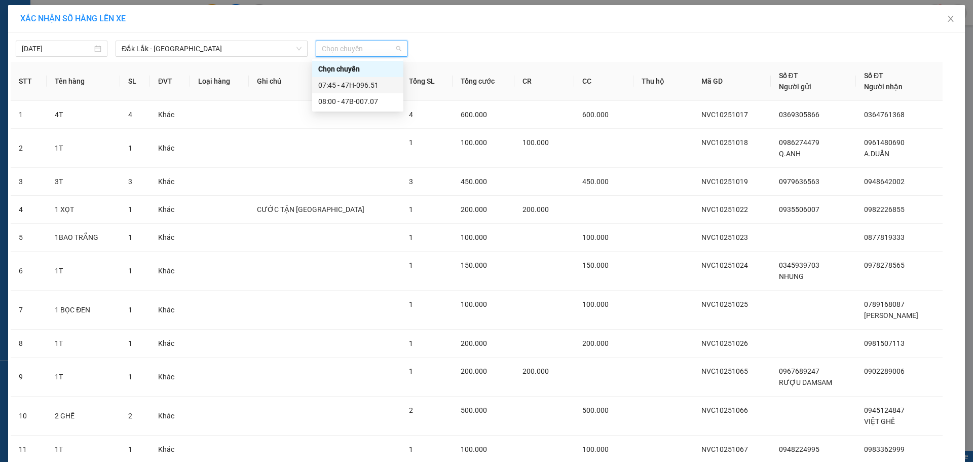
click at [366, 86] on div "07:45 - 47H-096.51" at bounding box center [357, 85] width 79 height 11
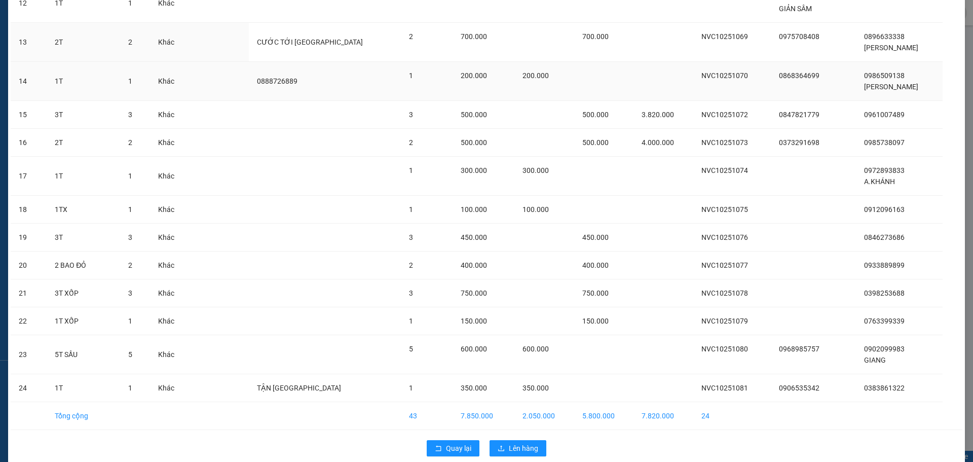
scroll to position [500, 0]
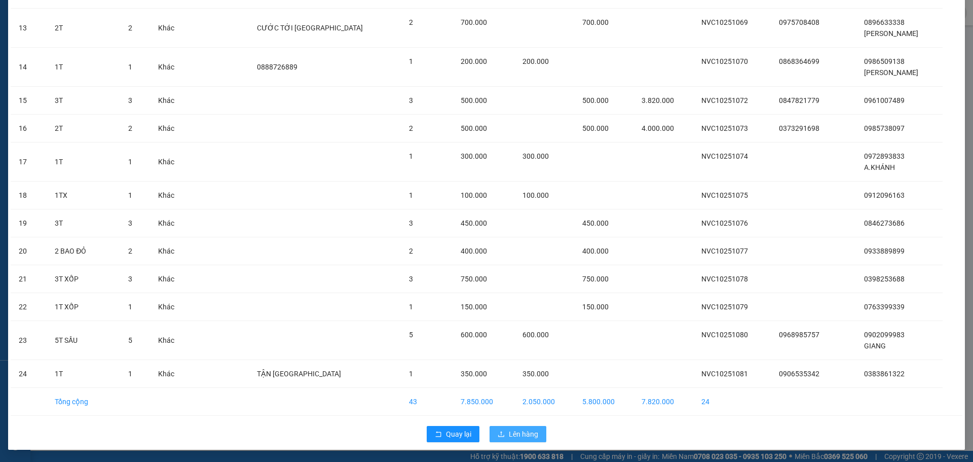
click at [511, 433] on span "Lên hàng" at bounding box center [523, 433] width 29 height 11
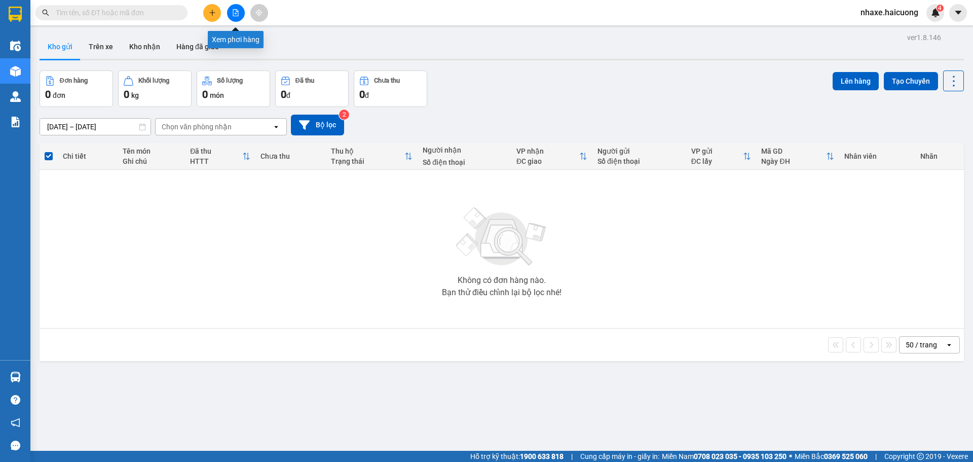
click at [233, 9] on icon "file-add" at bounding box center [235, 12] width 7 height 7
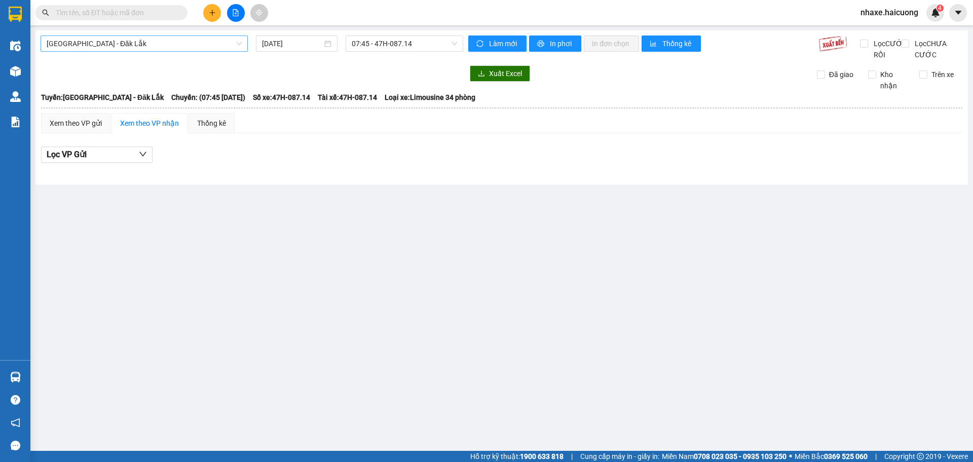
click at [146, 43] on span "[GEOGRAPHIC_DATA] - Đăk Lắk" at bounding box center [144, 43] width 195 height 15
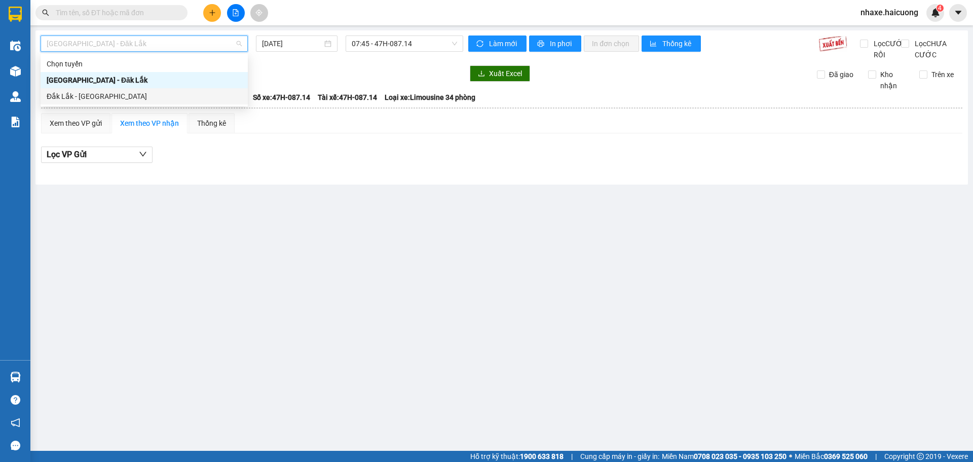
click at [145, 94] on div "Đắk Lắk - [GEOGRAPHIC_DATA]" at bounding box center [144, 96] width 195 height 11
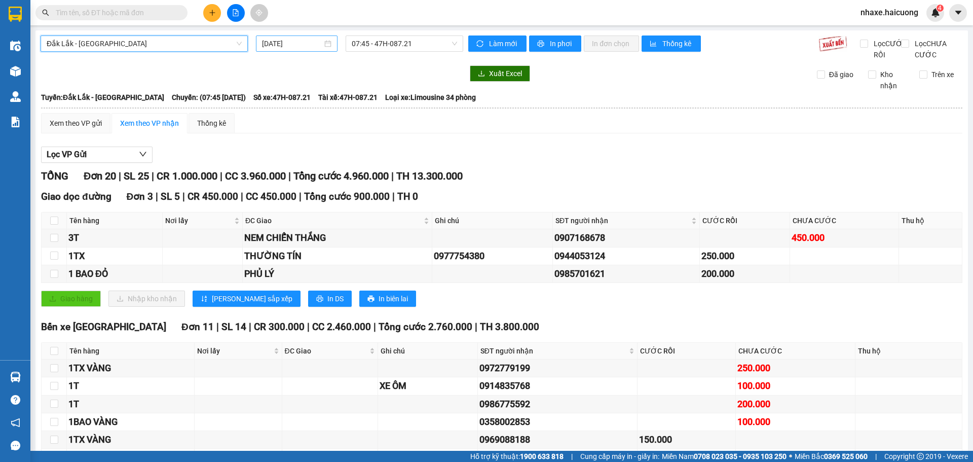
click at [321, 43] on div "[DATE]" at bounding box center [296, 43] width 69 height 11
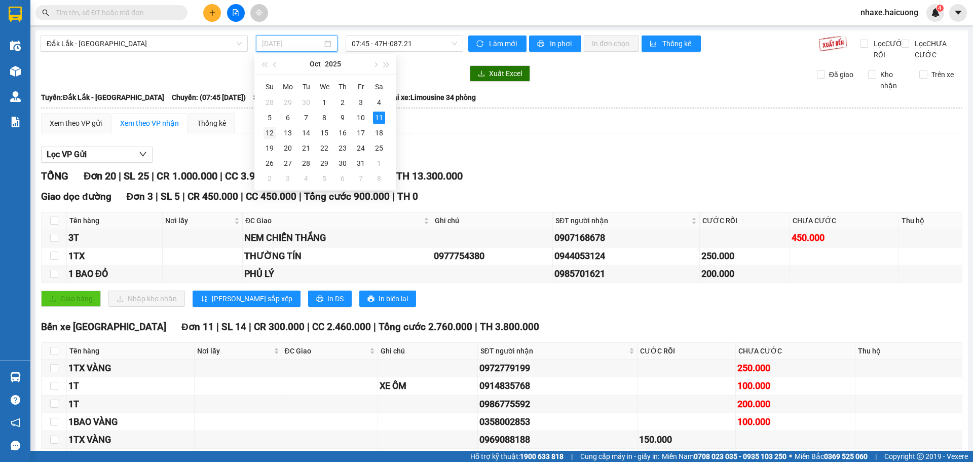
click at [270, 130] on div "12" at bounding box center [270, 133] width 12 height 12
type input "[DATE]"
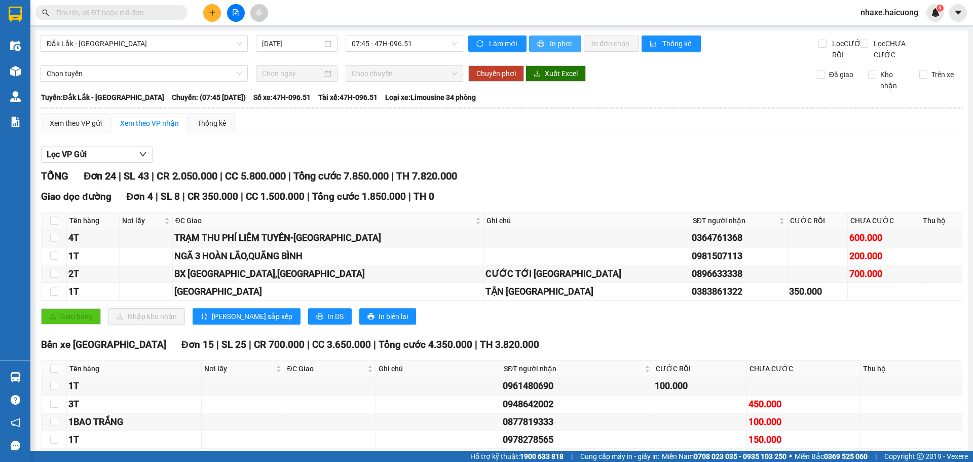
click at [550, 44] on span "In phơi" at bounding box center [561, 43] width 23 height 11
click at [556, 43] on span "In phơi" at bounding box center [561, 43] width 23 height 11
click at [550, 43] on span "In phơi" at bounding box center [561, 43] width 23 height 11
click at [554, 45] on span "In phơi" at bounding box center [561, 43] width 23 height 11
click at [559, 40] on span "In phơi" at bounding box center [561, 43] width 23 height 11
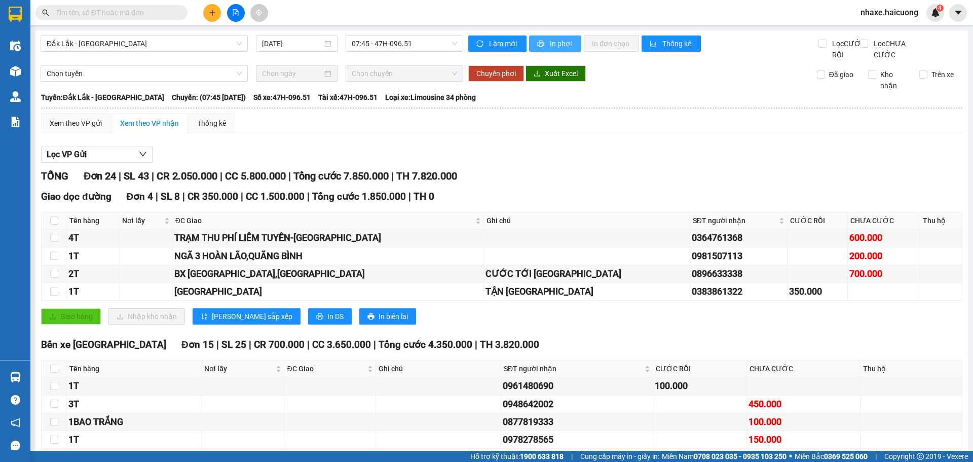
click at [550, 43] on span "In phơi" at bounding box center [561, 43] width 23 height 11
